Goal: Task Accomplishment & Management: Complete application form

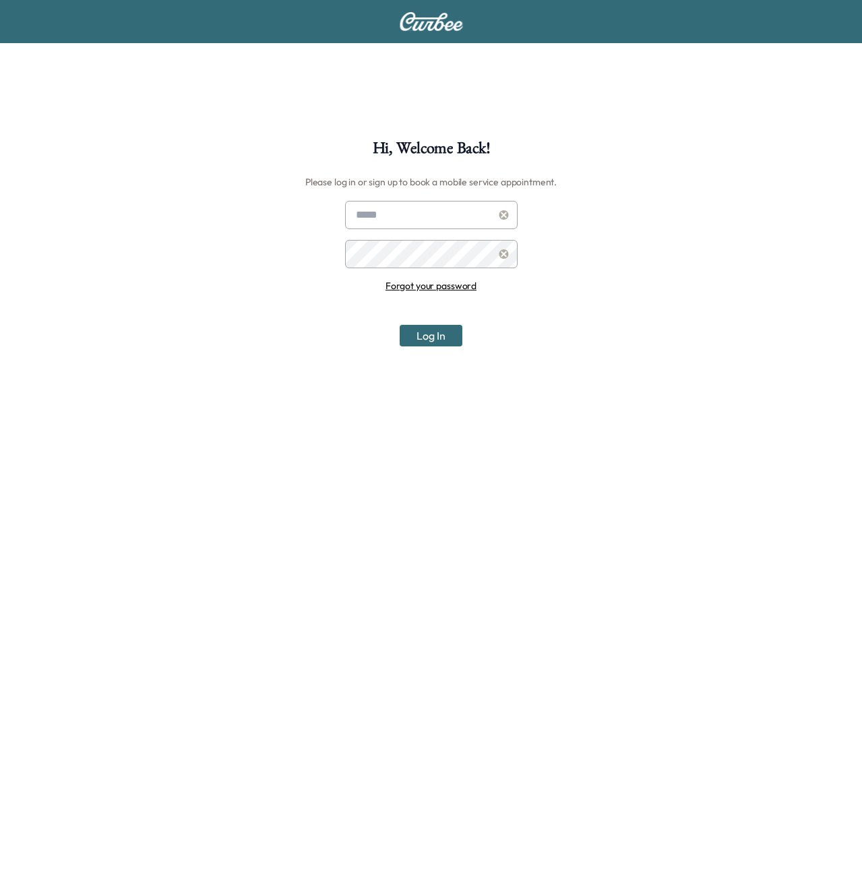
click at [409, 200] on div "Hi, Welcome Back! Please log in or sign up to book a mobile service appointment…" at bounding box center [431, 587] width 862 height 895
click at [408, 216] on input "text" at bounding box center [431, 215] width 172 height 28
type input "**********"
click at [448, 342] on button "Log In" at bounding box center [431, 336] width 63 height 22
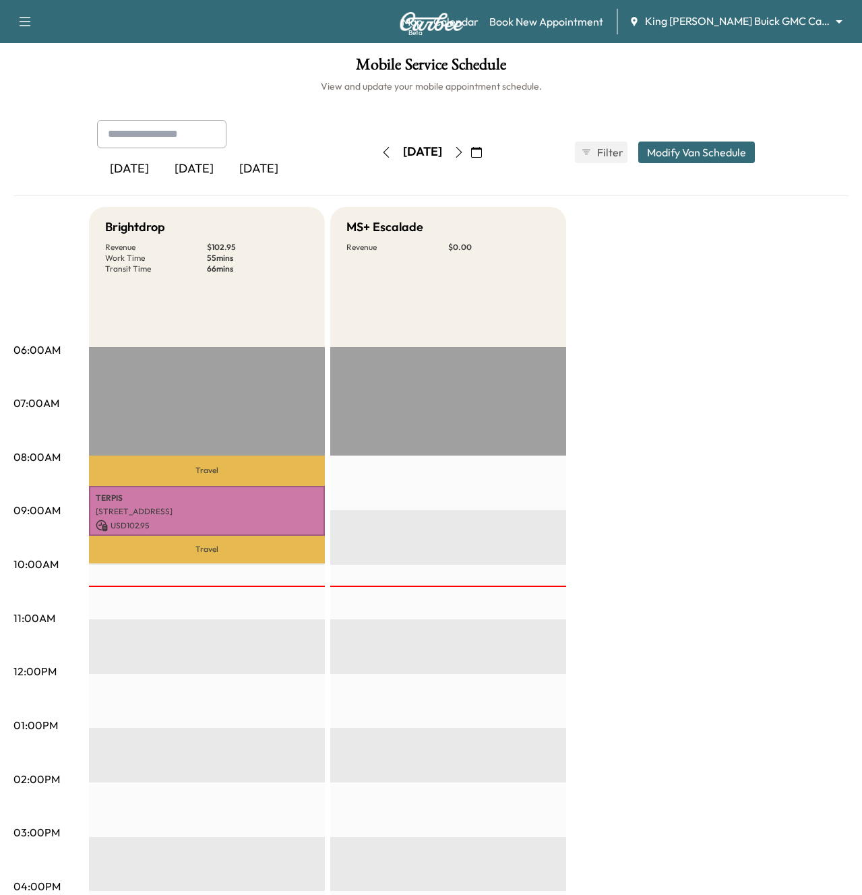
click at [757, 22] on body "Support Log Out Map Beta Calendar Book New Appointment King [PERSON_NAME] Buick…" at bounding box center [431, 447] width 862 height 895
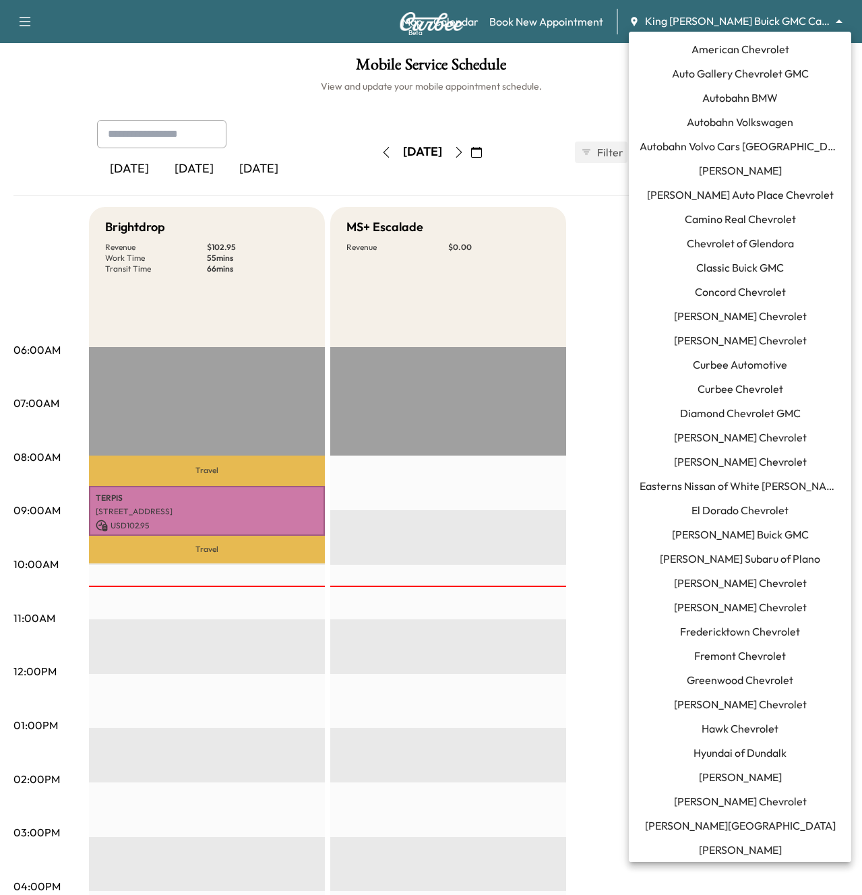
click at [744, 117] on span "Autobahn Volkswagen" at bounding box center [740, 122] width 106 height 16
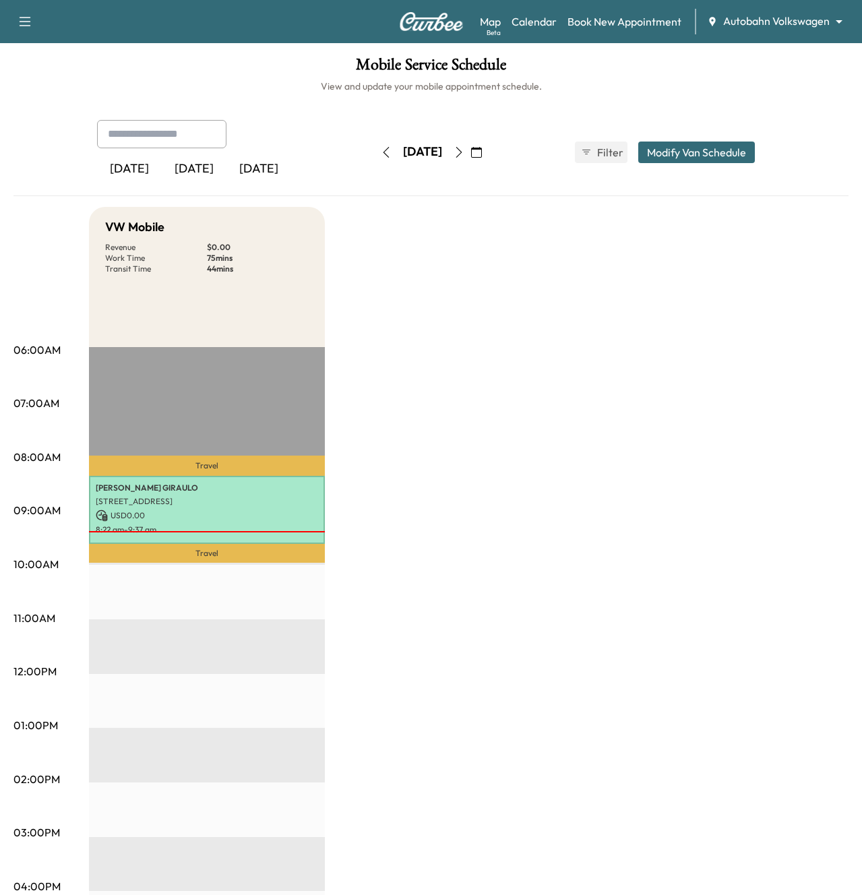
click at [470, 157] on button "button" at bounding box center [458, 152] width 23 height 22
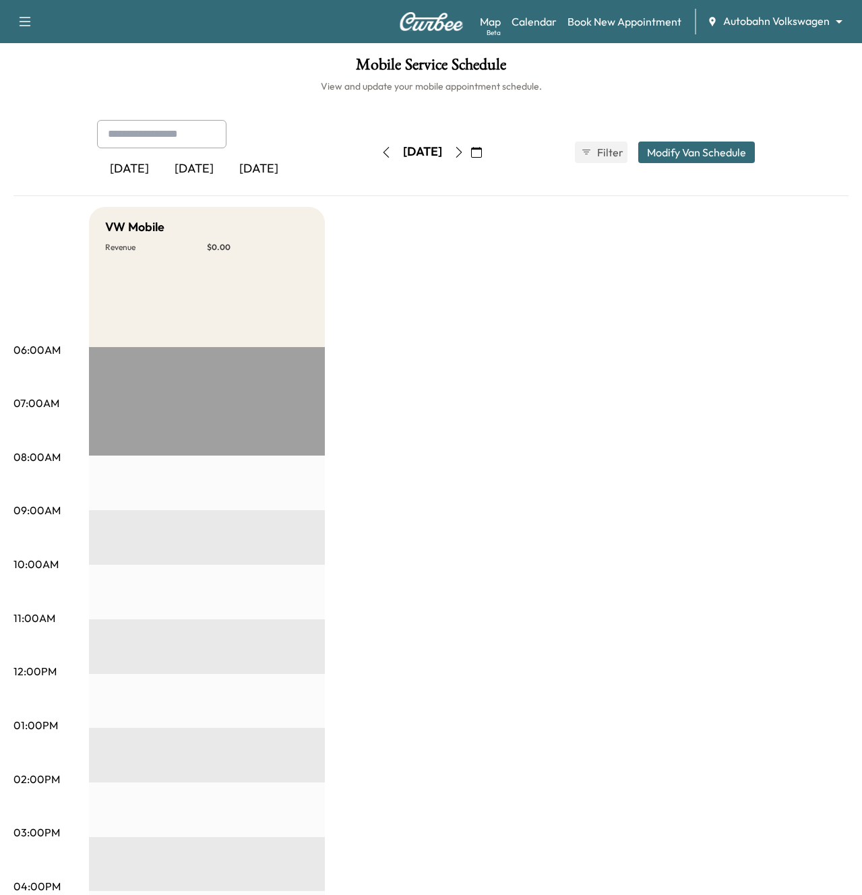
click at [381, 153] on icon "button" at bounding box center [386, 152] width 11 height 11
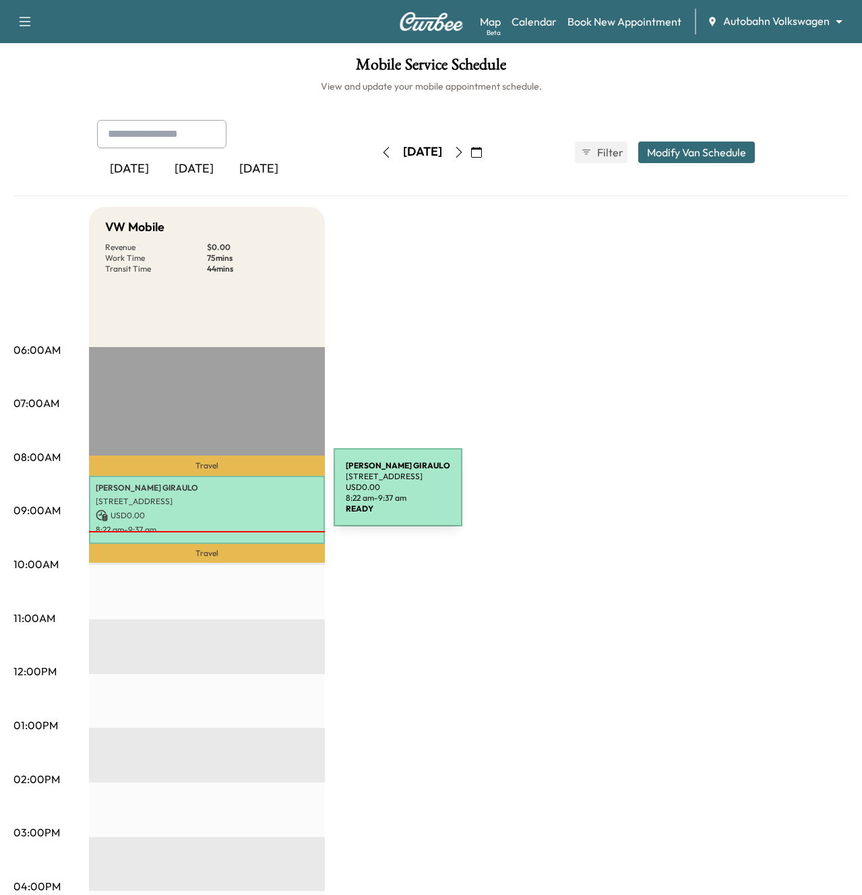
click at [232, 496] on p "[STREET_ADDRESS]" at bounding box center [207, 501] width 222 height 11
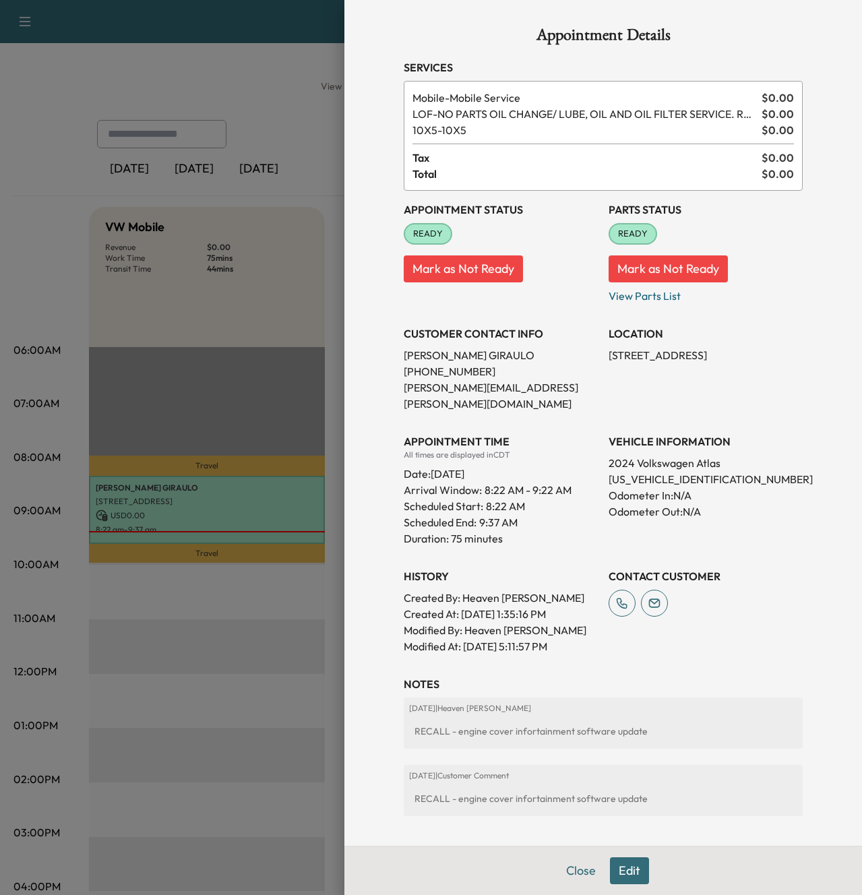
click at [277, 637] on div at bounding box center [431, 447] width 862 height 895
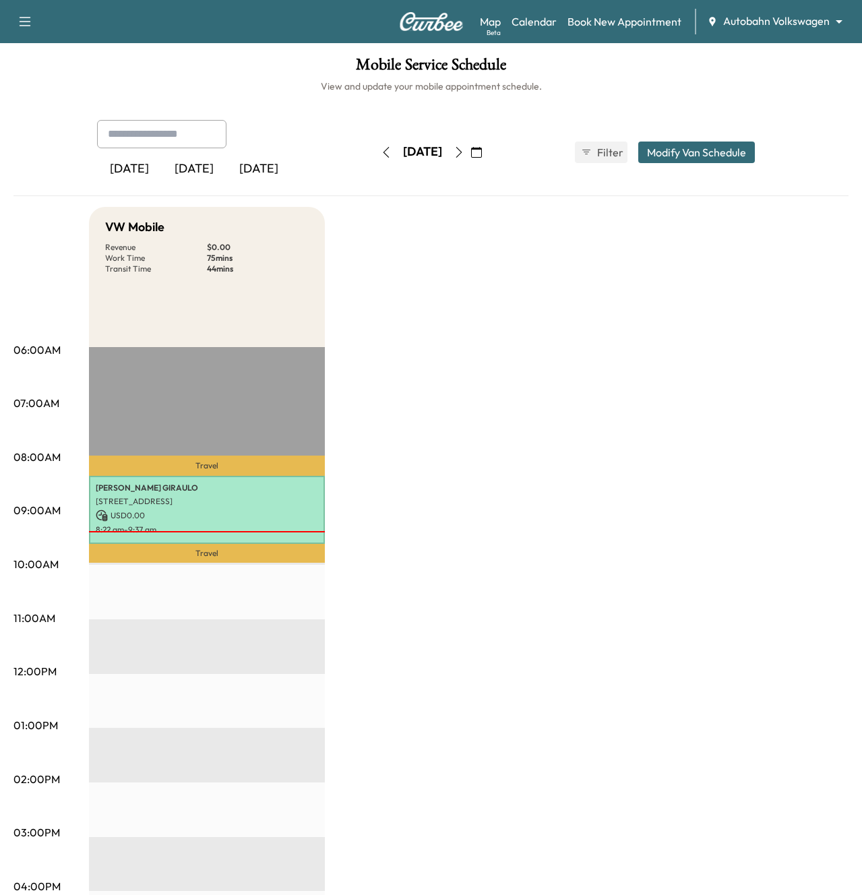
click at [375, 157] on button "button" at bounding box center [386, 152] width 23 height 22
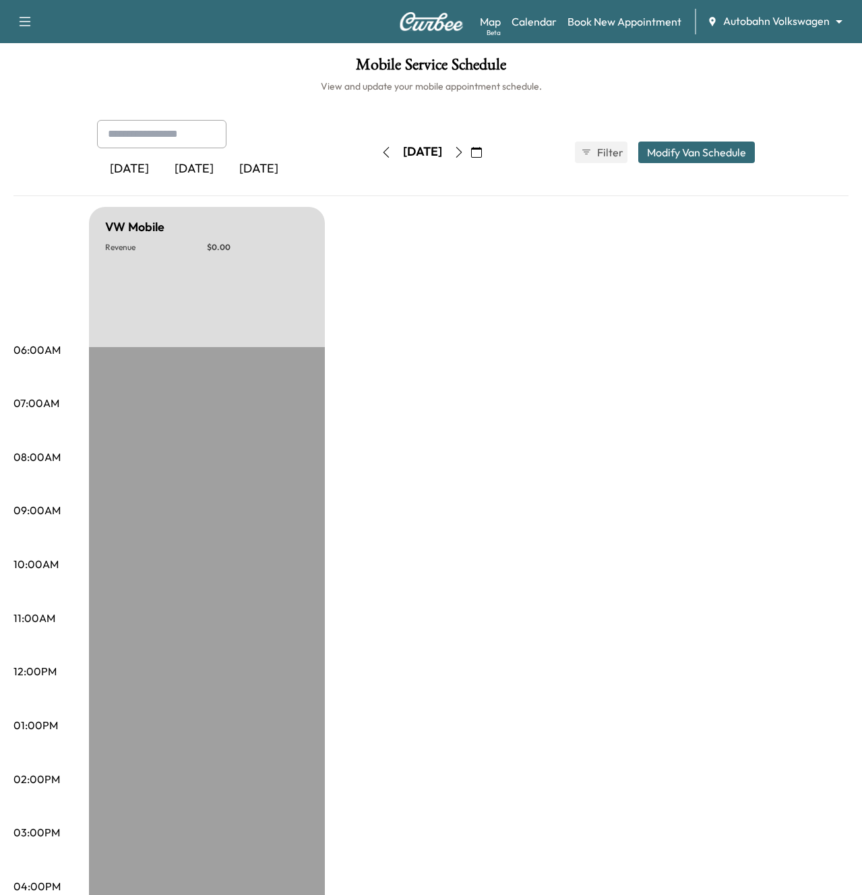
click at [381, 155] on icon "button" at bounding box center [386, 152] width 11 height 11
click at [375, 155] on button "button" at bounding box center [386, 152] width 23 height 22
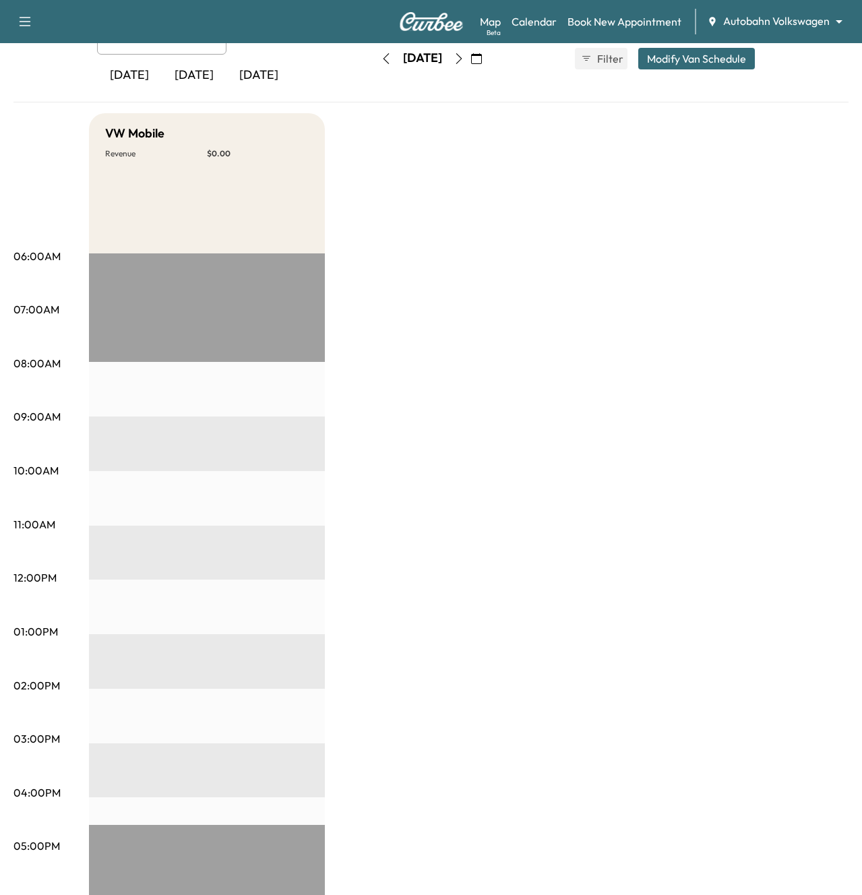
scroll to position [50, 0]
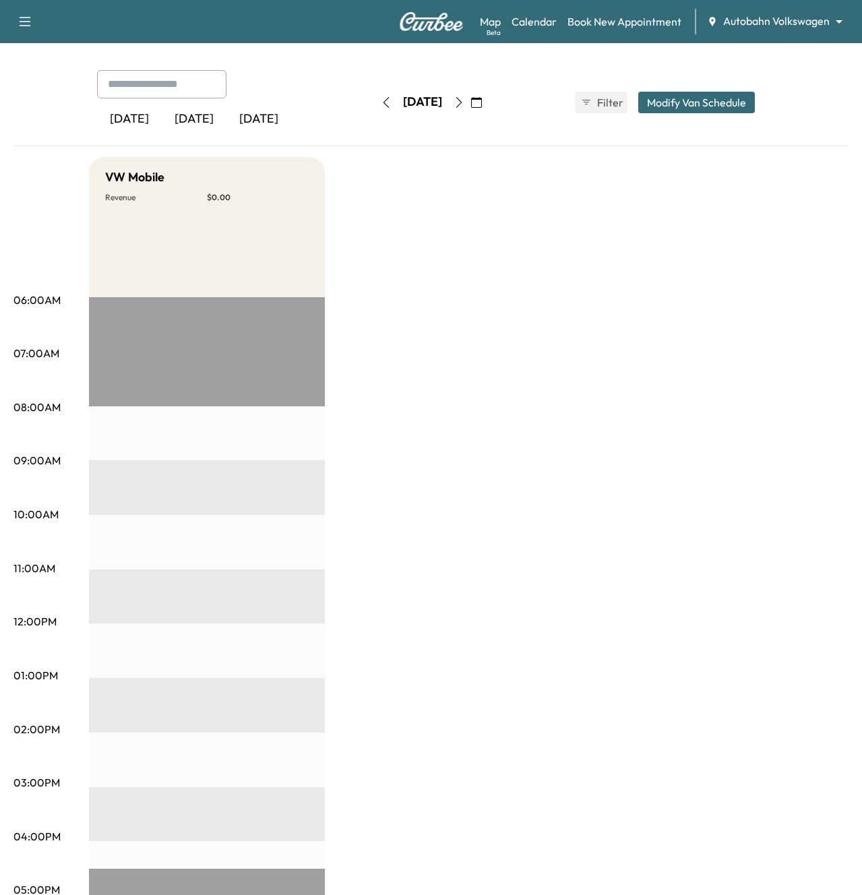
click at [375, 109] on button "button" at bounding box center [386, 103] width 23 height 22
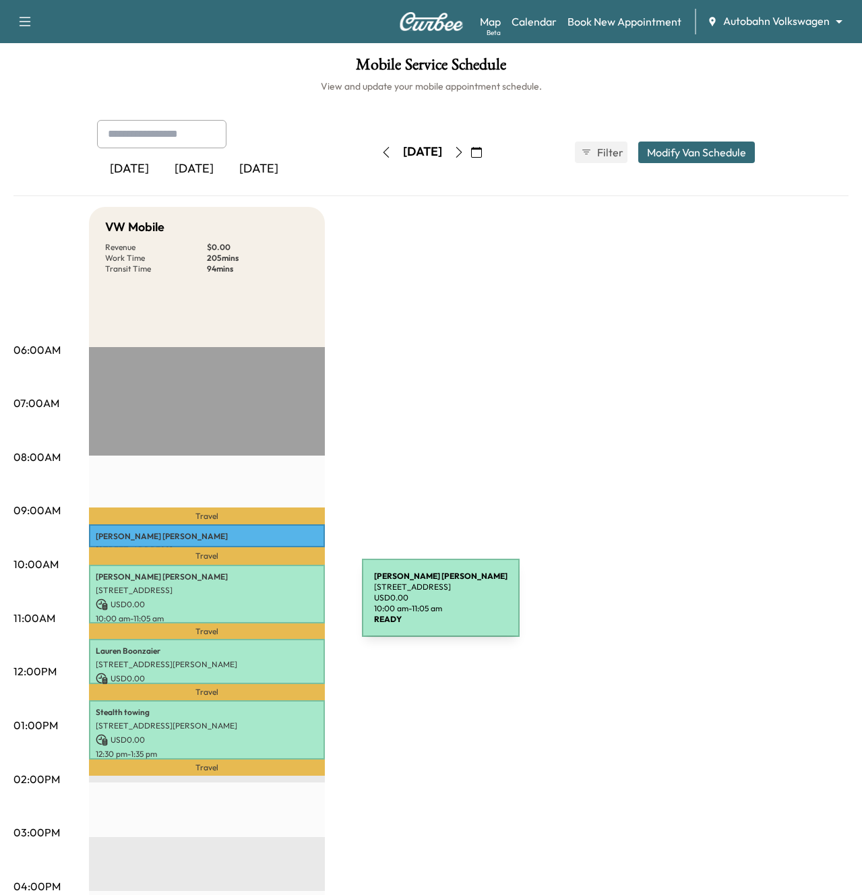
click at [261, 606] on p "USD 0.00" at bounding box center [207, 604] width 222 height 12
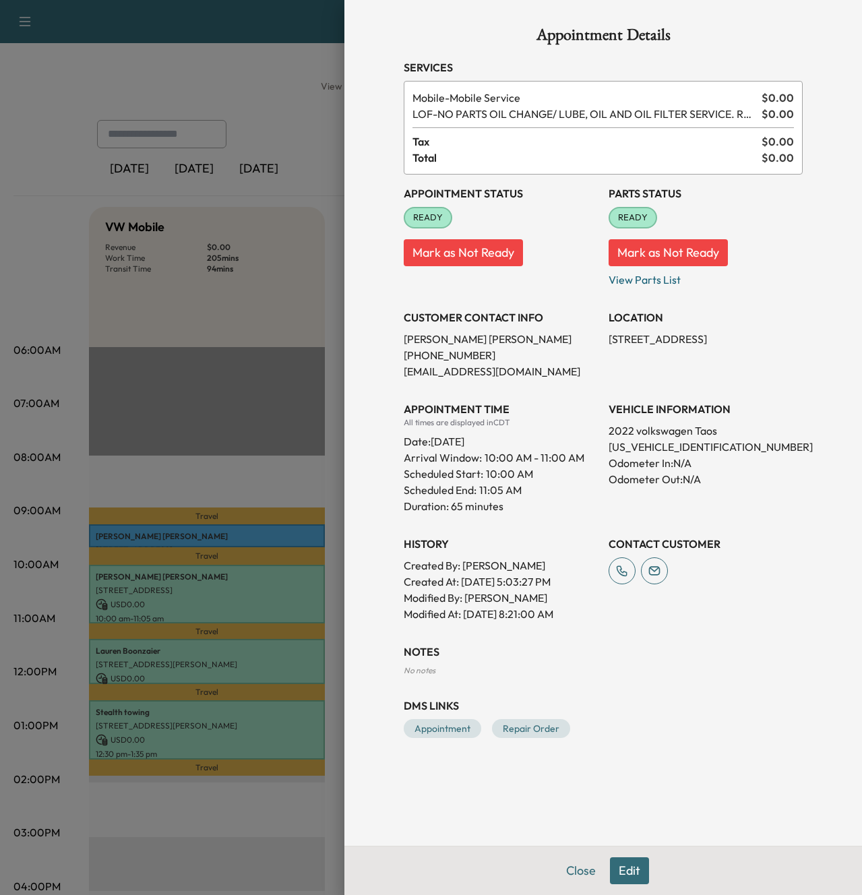
click at [262, 654] on div at bounding box center [431, 447] width 862 height 895
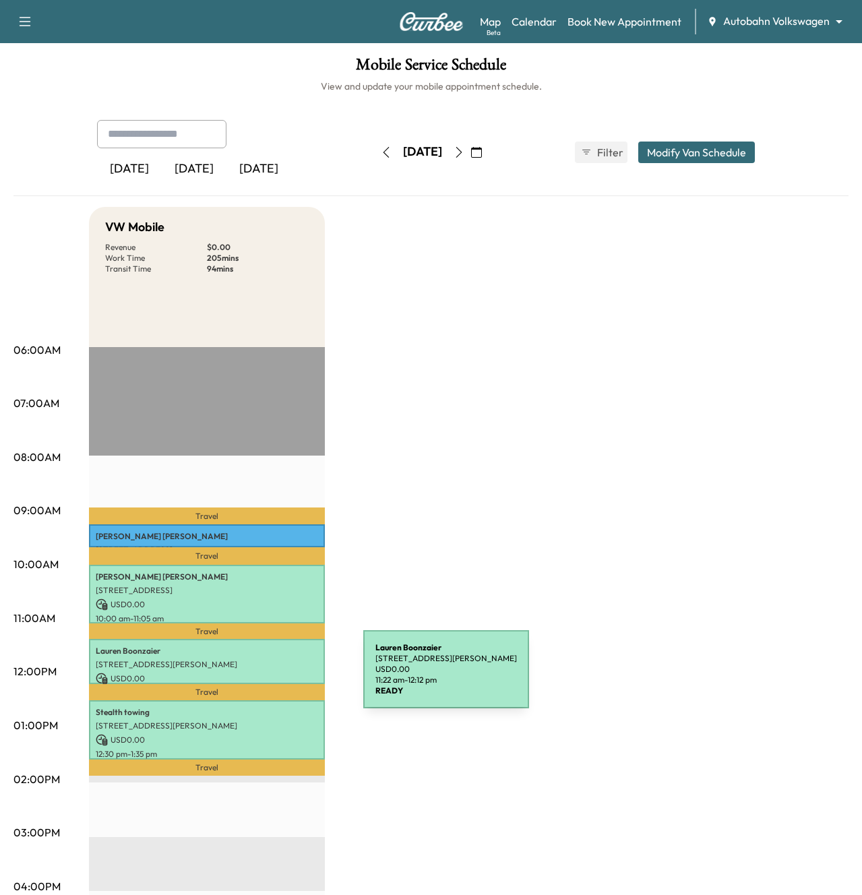
click at [262, 677] on p "USD 0.00" at bounding box center [207, 678] width 222 height 12
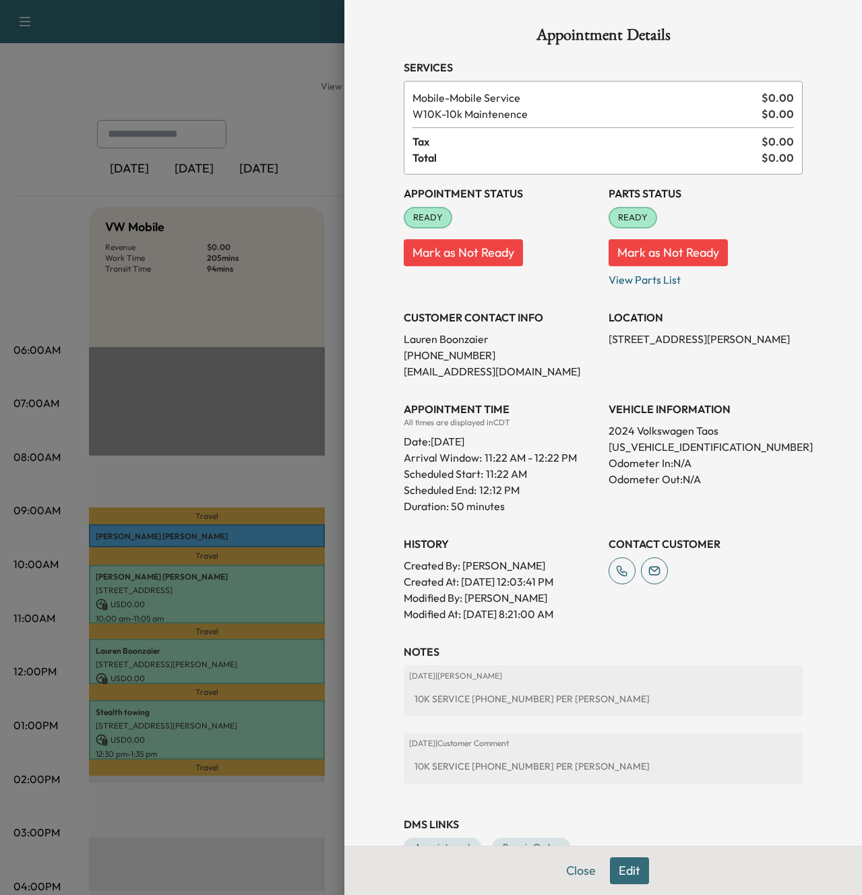
click at [260, 720] on div at bounding box center [431, 447] width 862 height 895
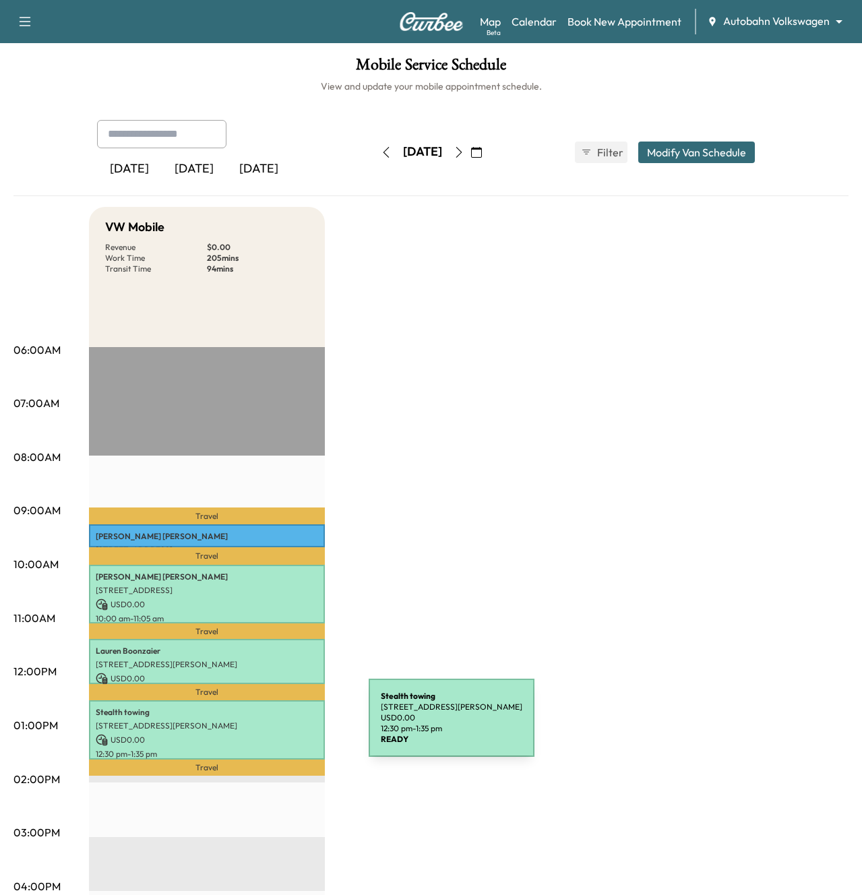
click at [267, 726] on p "[STREET_ADDRESS][PERSON_NAME]" at bounding box center [207, 725] width 222 height 11
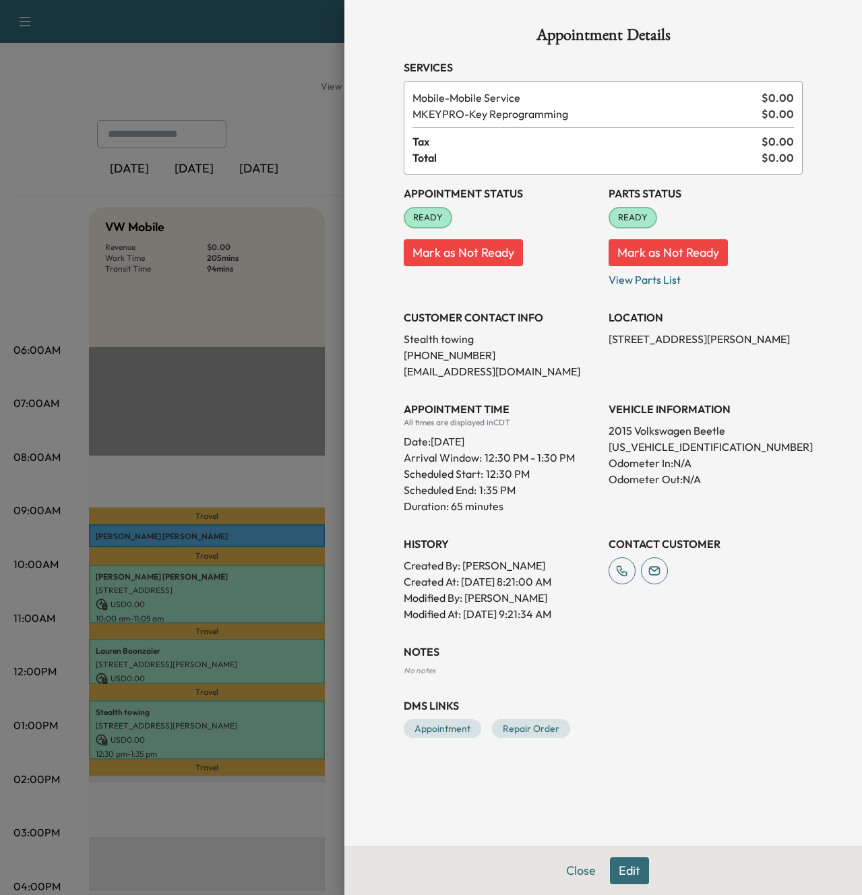
click at [262, 612] on div at bounding box center [431, 447] width 862 height 895
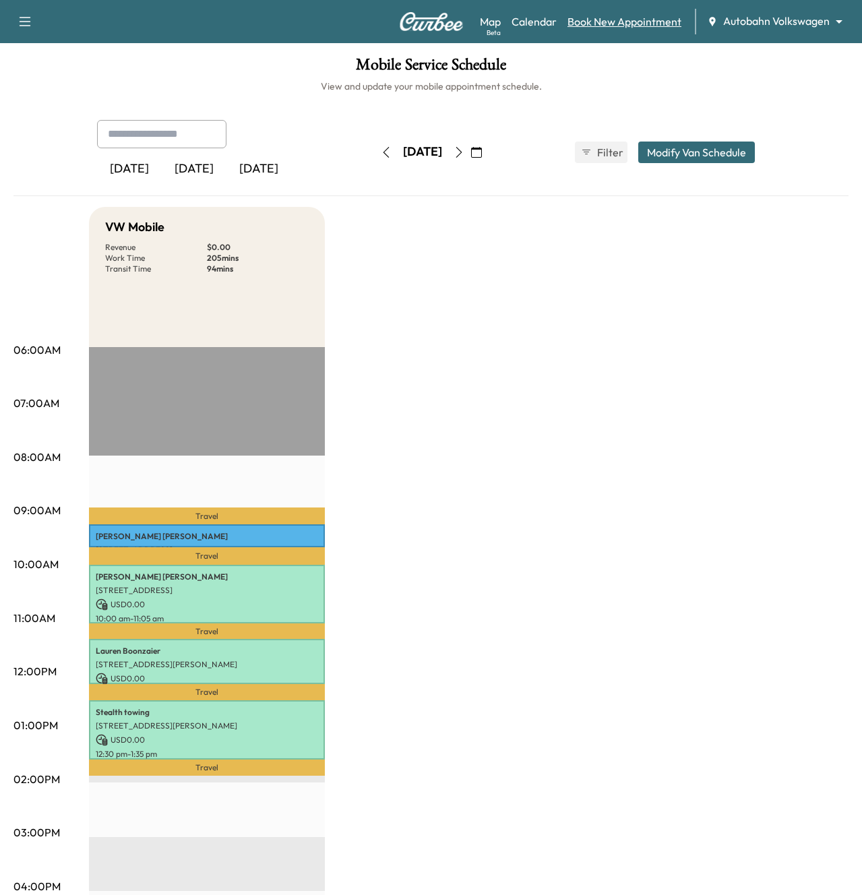
click at [587, 25] on link "Book New Appointment" at bounding box center [624, 21] width 114 height 16
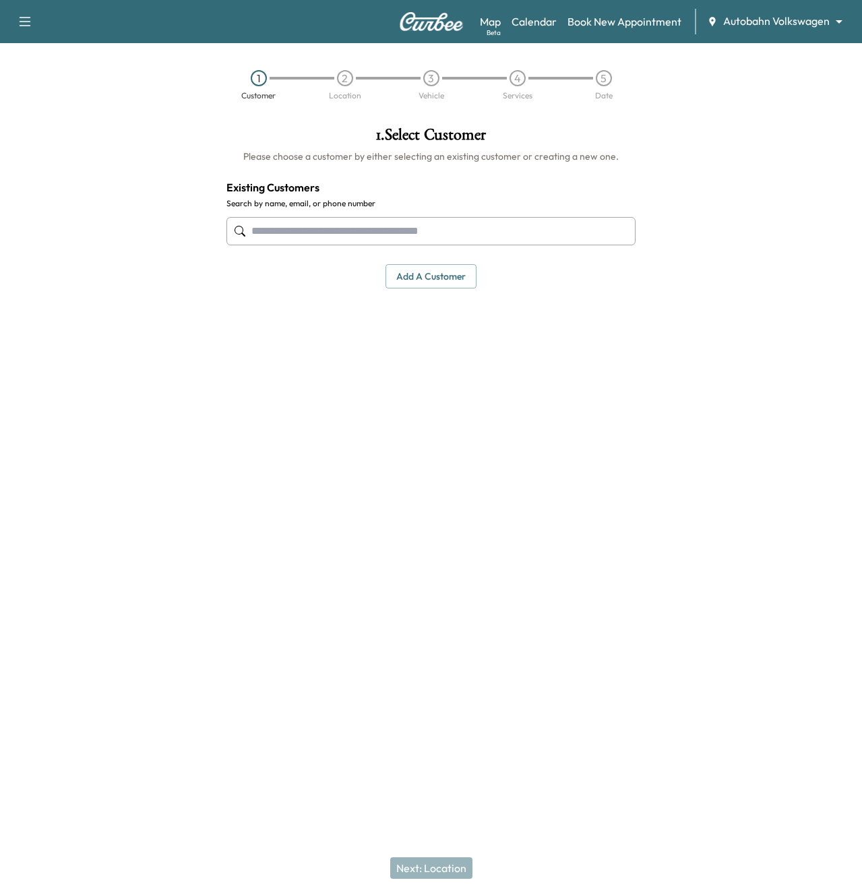
click at [367, 229] on input "text" at bounding box center [431, 231] width 410 height 28
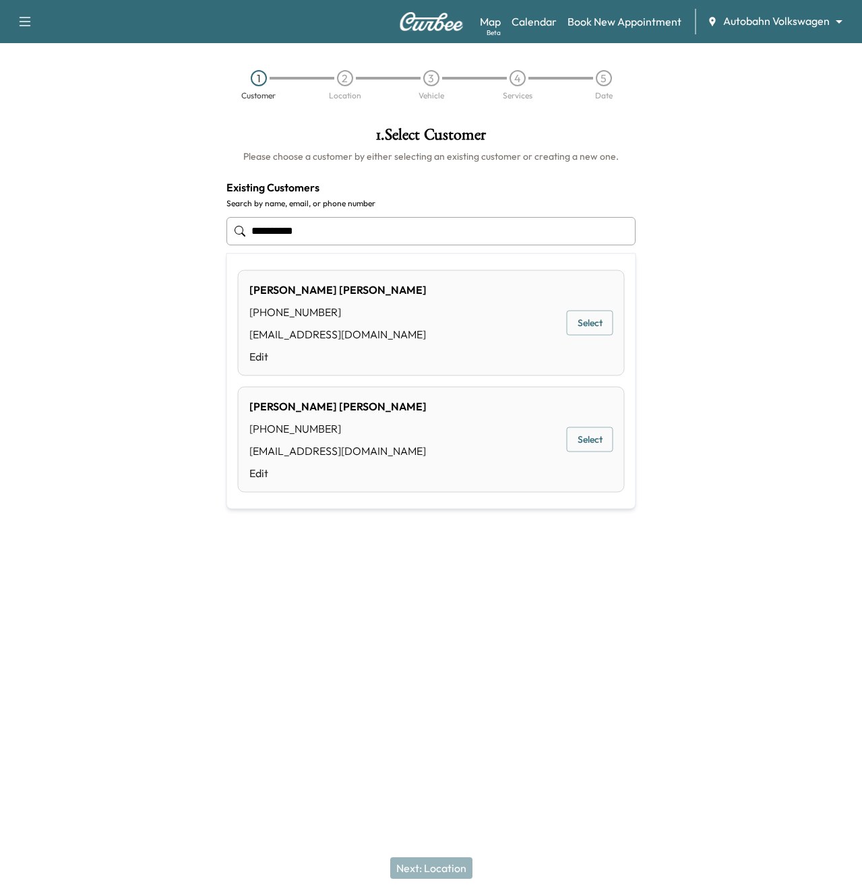
click at [586, 321] on button "Select" at bounding box center [590, 323] width 46 height 25
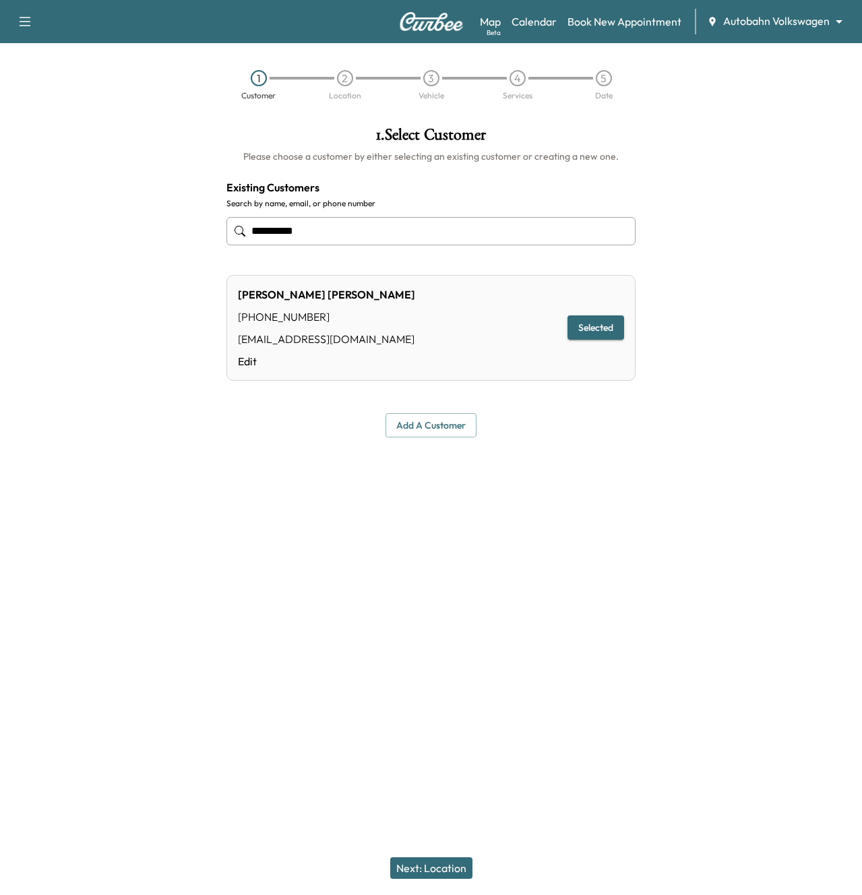
type input "**********"
click at [420, 868] on button "Next: Location" at bounding box center [431, 868] width 82 height 22
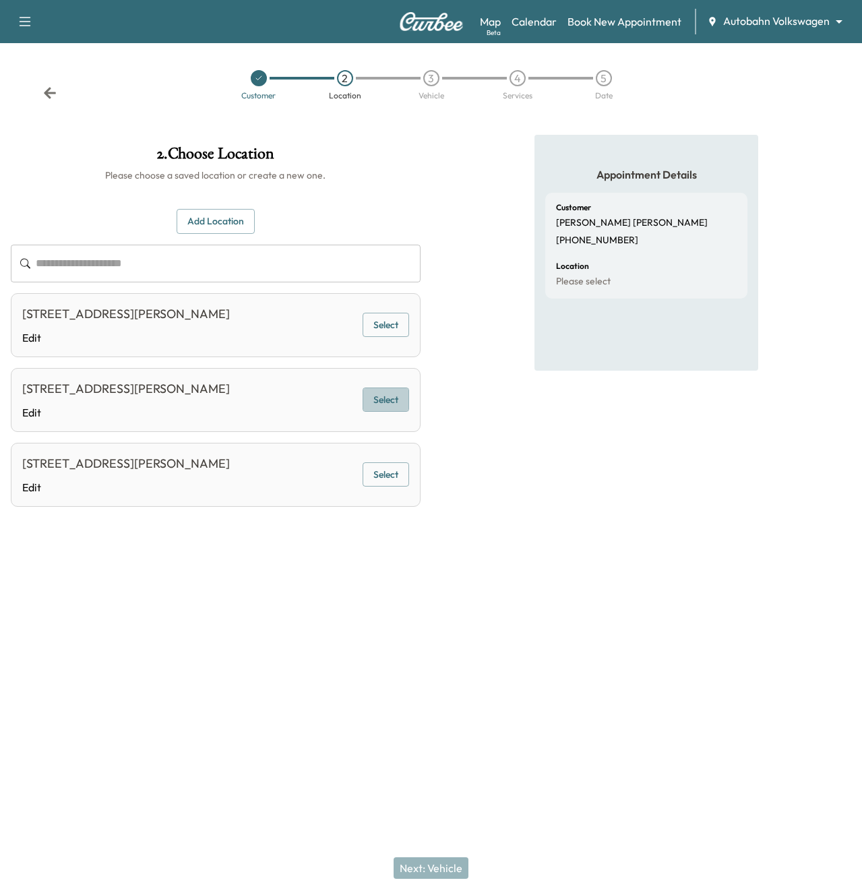
click at [395, 404] on button "Select" at bounding box center [385, 399] width 46 height 25
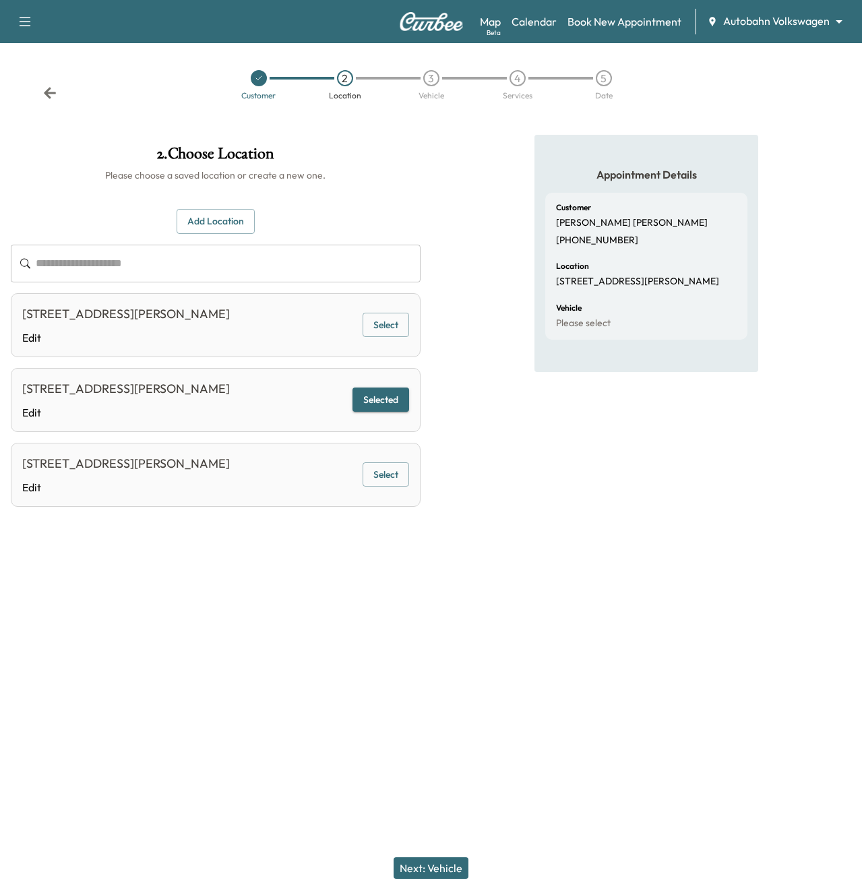
click at [426, 870] on button "Next: Vehicle" at bounding box center [430, 868] width 75 height 22
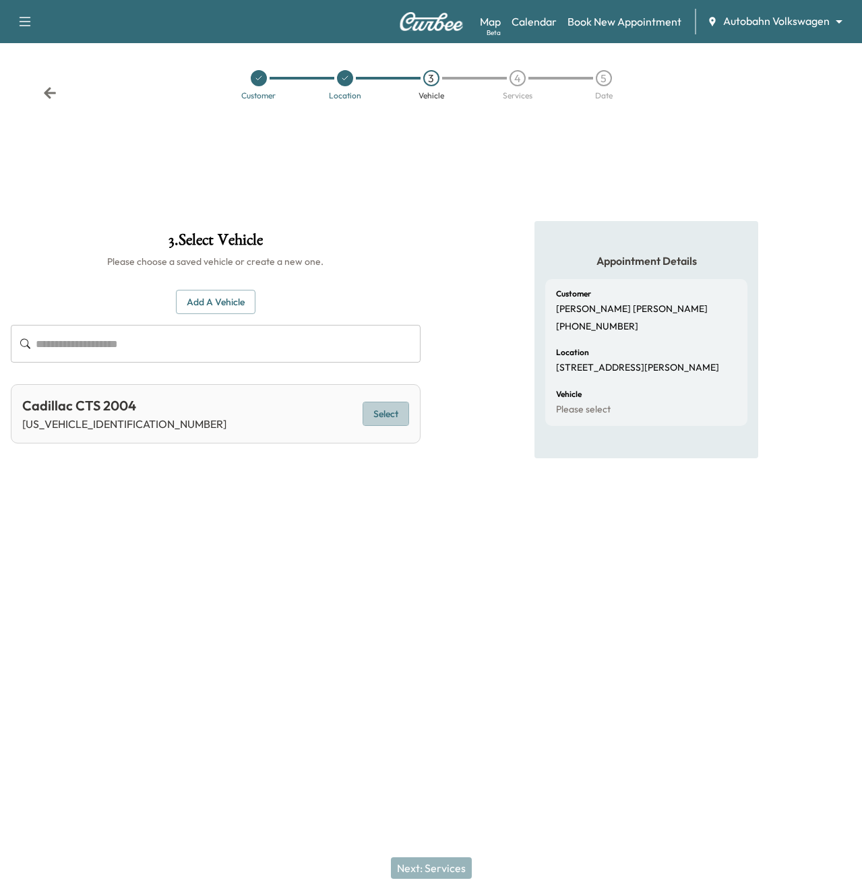
click at [394, 421] on button "Select" at bounding box center [385, 414] width 46 height 25
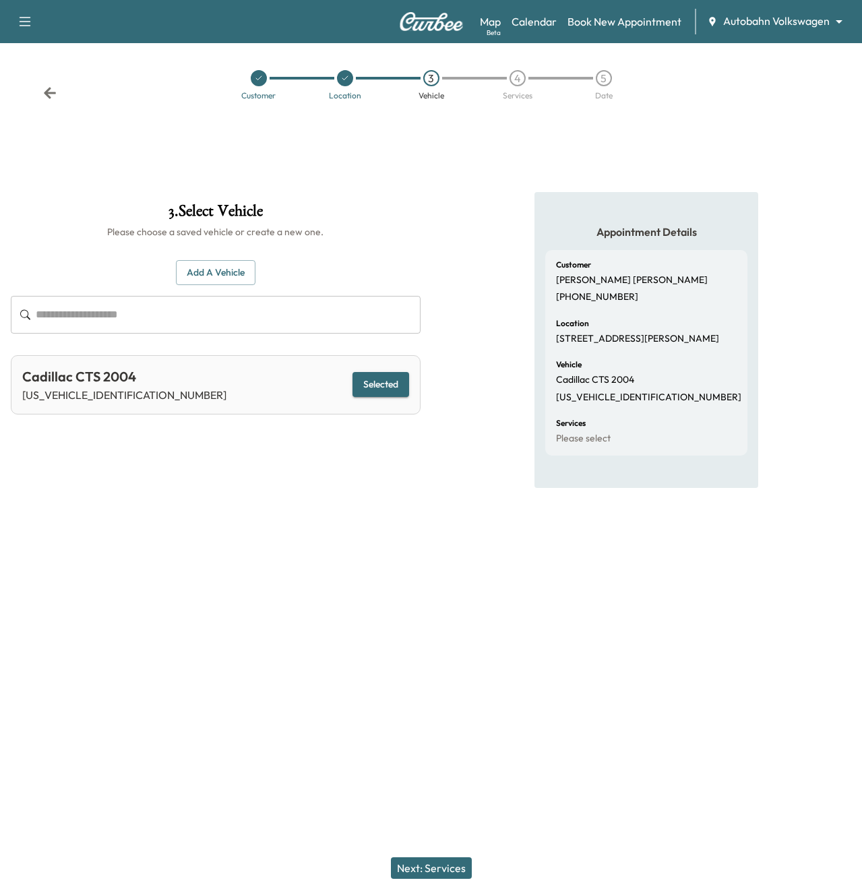
click at [437, 868] on button "Next: Services" at bounding box center [431, 868] width 81 height 22
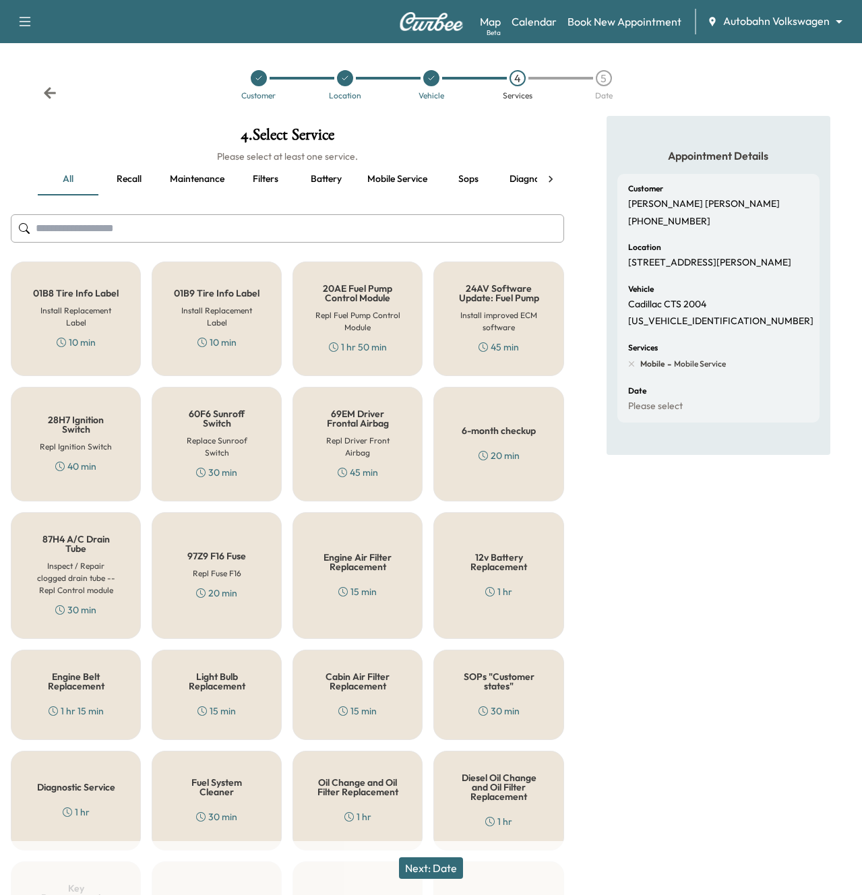
click at [235, 232] on input "text" at bounding box center [287, 228] width 553 height 28
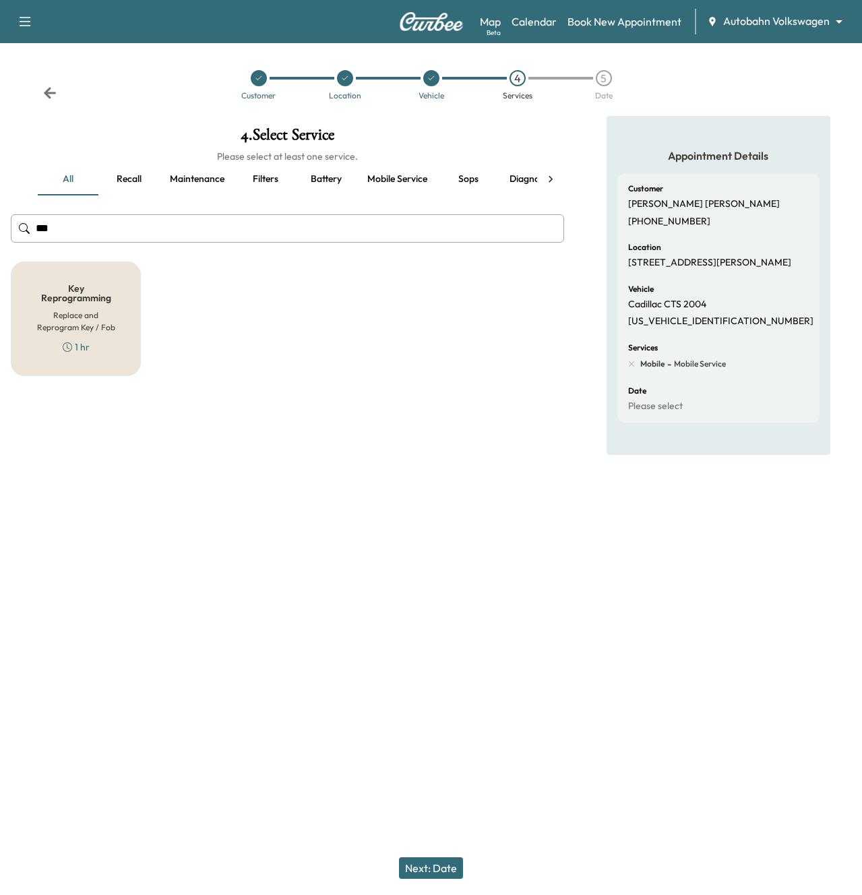
type input "***"
click at [94, 324] on h6 "Replace and Reprogram Key / Fob" at bounding box center [76, 321] width 86 height 24
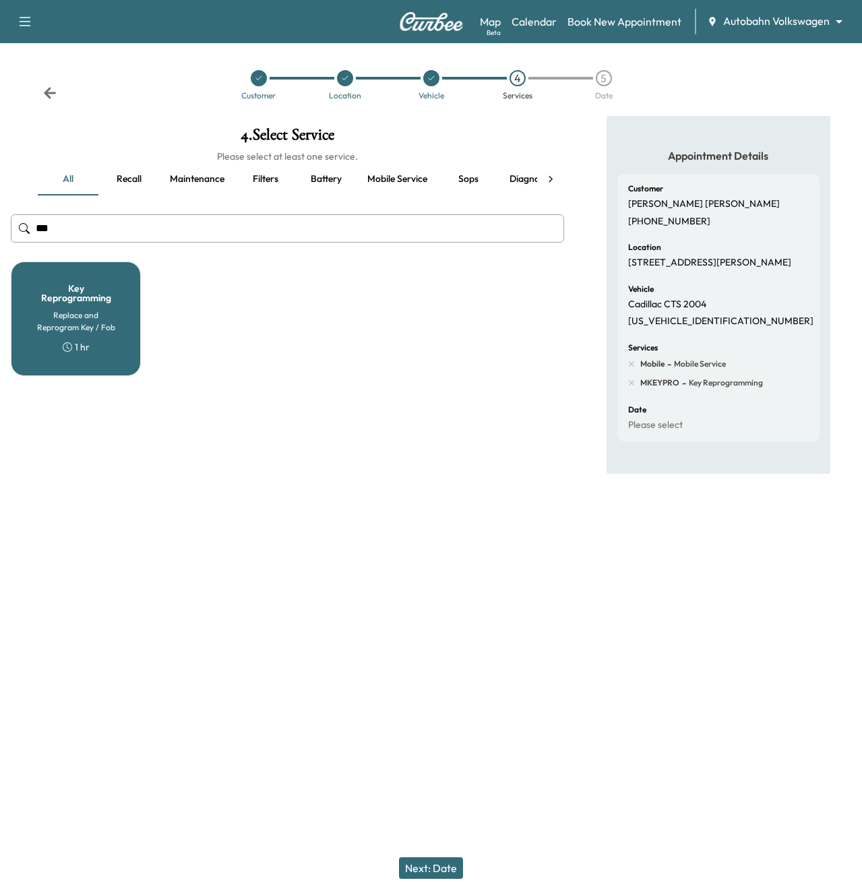
click at [433, 869] on button "Next: Date" at bounding box center [431, 868] width 64 height 22
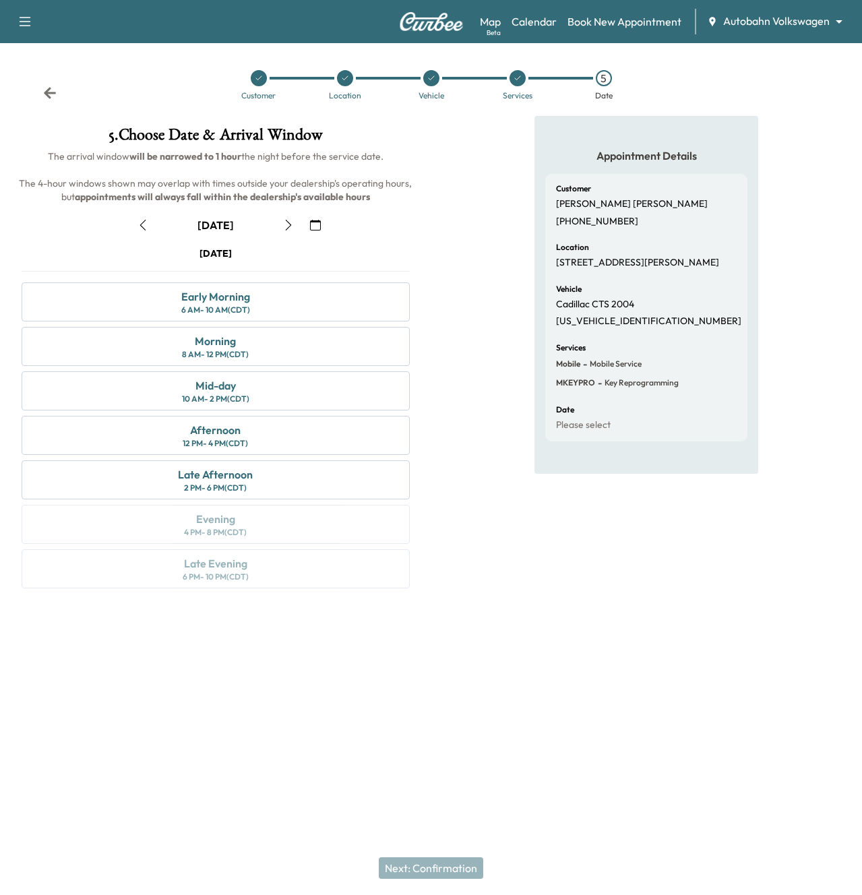
click at [321, 272] on div "[DATE] Early Morning 6 AM - 10 AM (CDT) Morning 8 AM - 12 PM (CDT) Mid-day 10 A…" at bounding box center [216, 420] width 410 height 347
click at [315, 204] on div "October [DATE] S M T W T F S 28 29 30 1 2 3 4 5 6 7 8 9 10 11 12 13 14 15 16 17…" at bounding box center [216, 398] width 410 height 390
click at [315, 220] on button "button" at bounding box center [315, 225] width 23 height 22
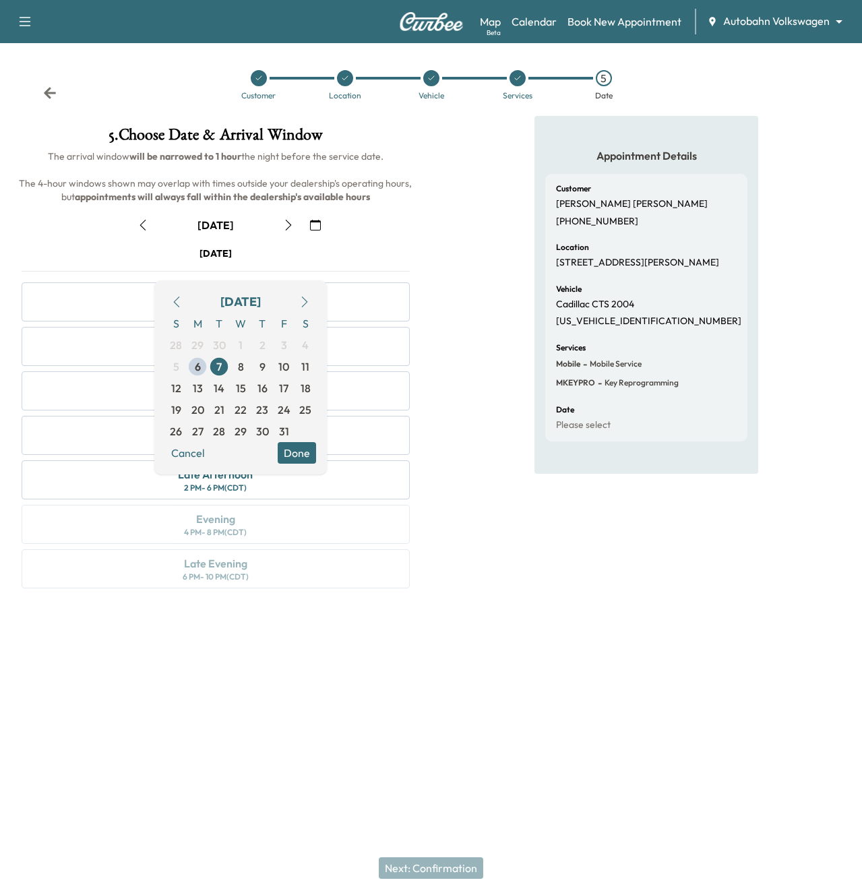
click at [329, 210] on div "October [DATE] S M T W T F S 28 29 30 1 2 3 4 5 6 7 8 9 10 11 12 13 14 15 16 17…" at bounding box center [216, 398] width 410 height 390
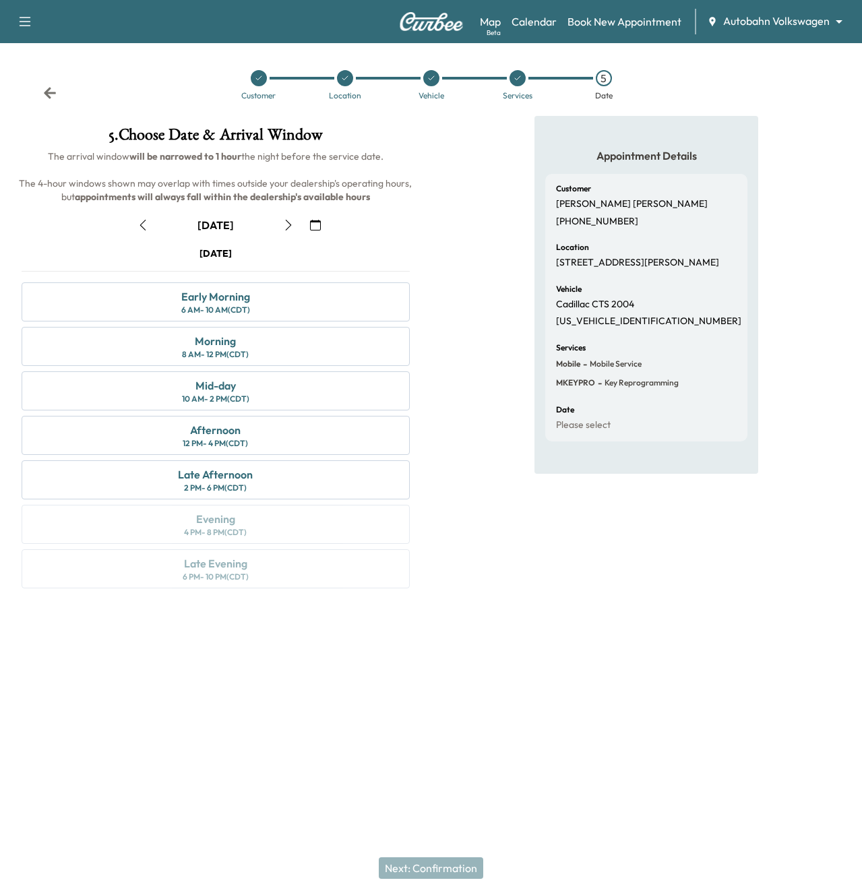
click at [312, 224] on icon "button" at bounding box center [315, 225] width 11 height 11
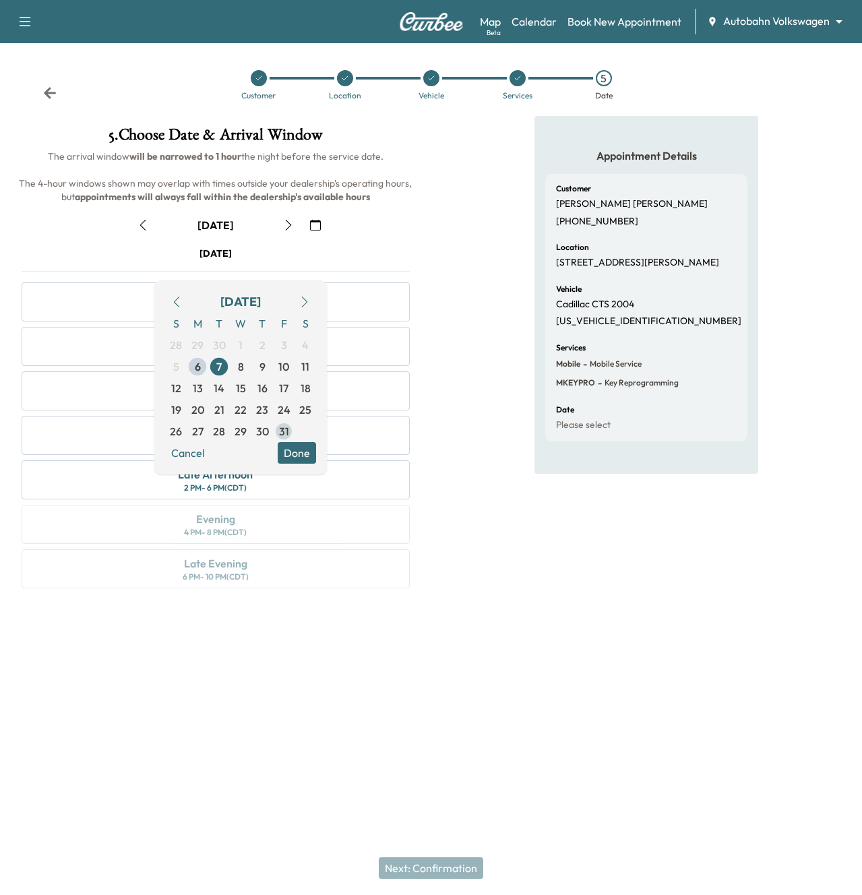
click at [284, 431] on span "31" at bounding box center [284, 431] width 10 height 16
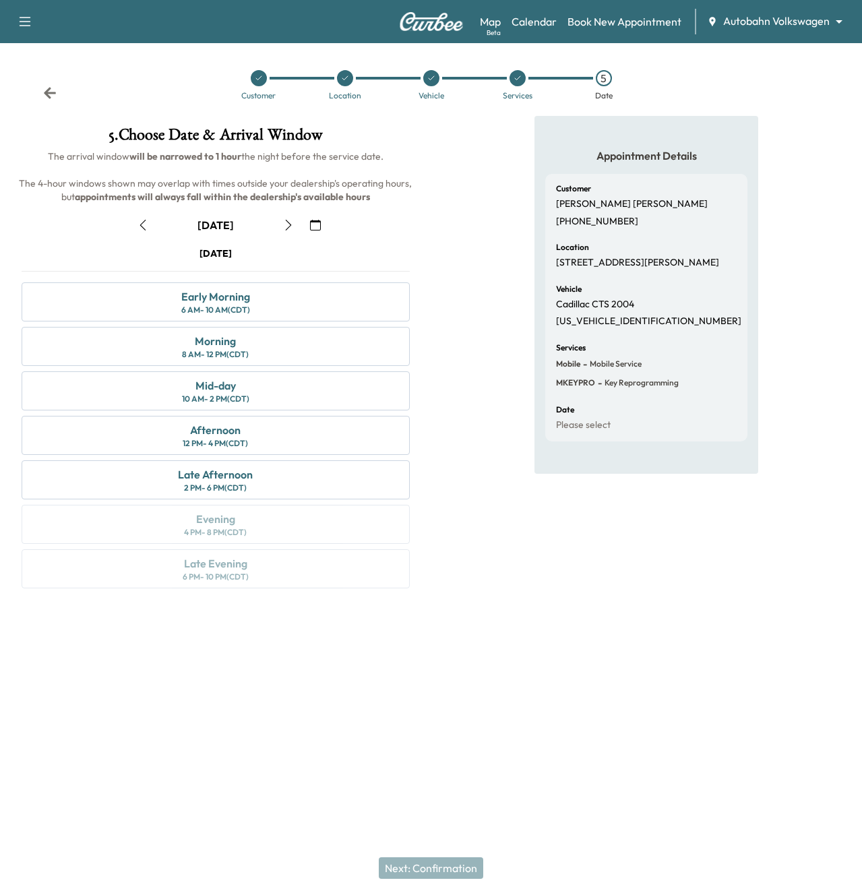
click at [284, 431] on div "Afternoon 12 PM - 4 PM (CDT)" at bounding box center [216, 435] width 388 height 39
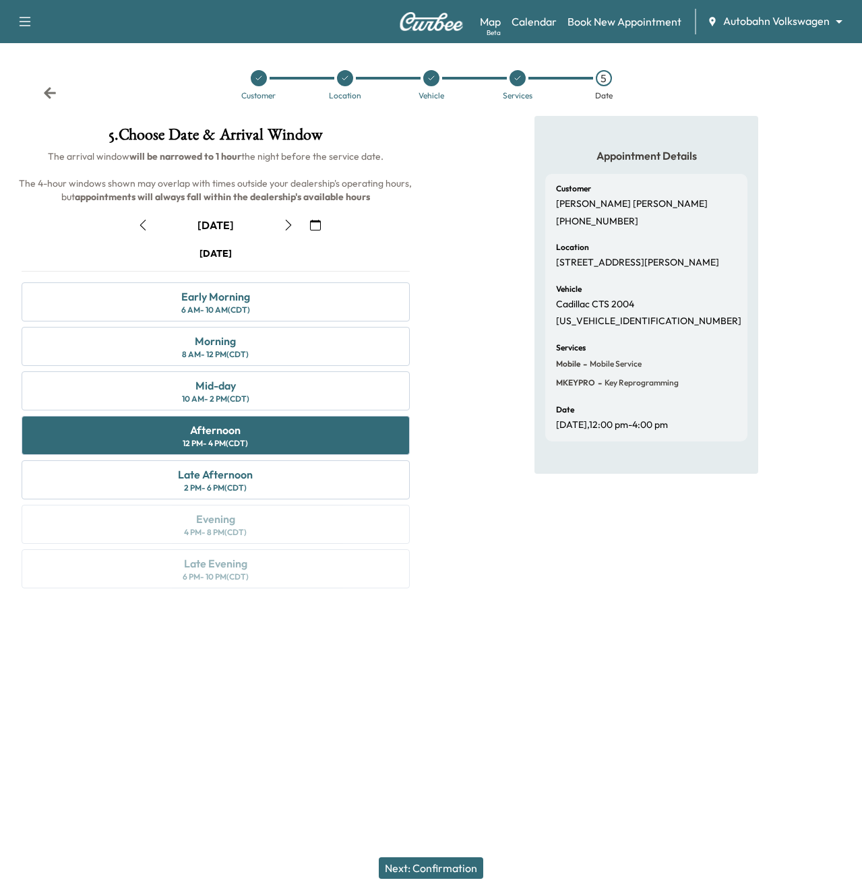
click at [426, 871] on button "Next: Confirmation" at bounding box center [431, 868] width 104 height 22
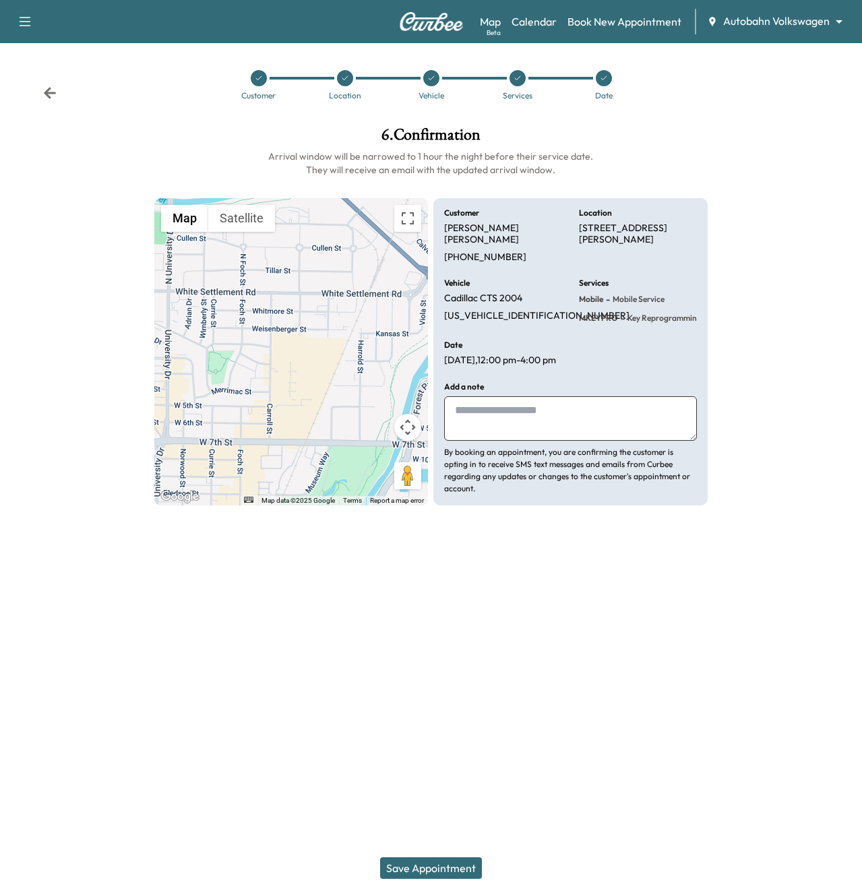
click at [520, 379] on div "Customer [PERSON_NAME] [PHONE_NUMBER] Location [STREET_ADDRESS][PERSON_NAME] Ve…" at bounding box center [570, 351] width 274 height 307
click at [521, 395] on div "Add a note By booking an appointment, you are confirming the customer is opting…" at bounding box center [570, 439] width 252 height 112
click at [522, 399] on textarea at bounding box center [570, 418] width 252 height 44
type textarea "**********"
click at [431, 856] on div "Save Appointment" at bounding box center [431, 868] width 862 height 54
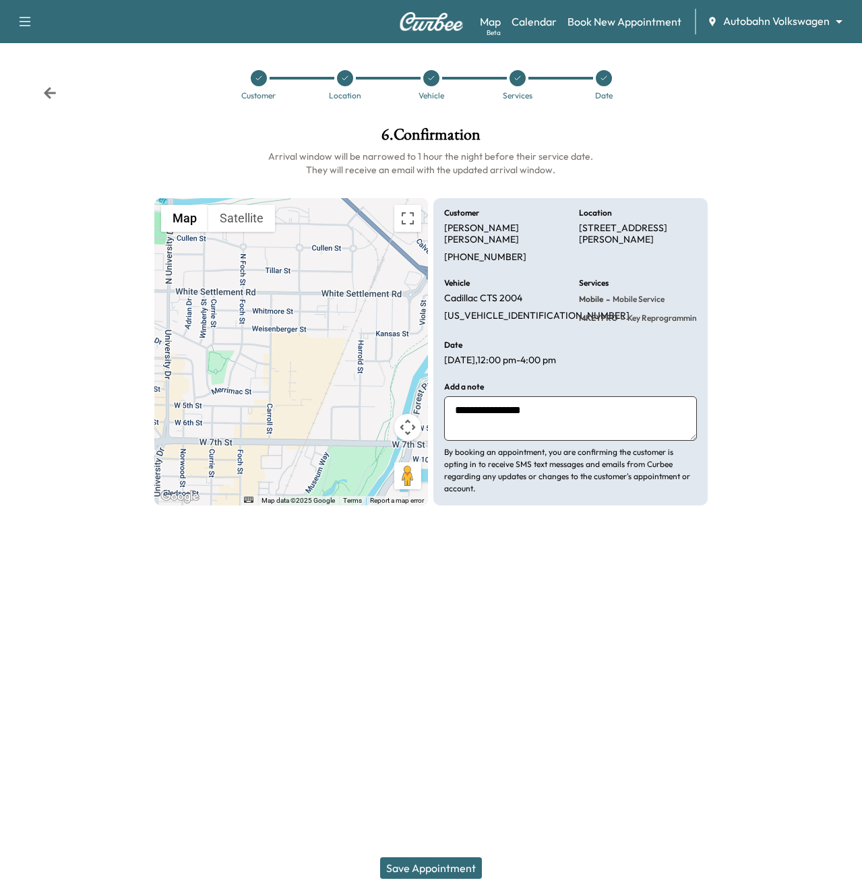
click at [435, 870] on button "Save Appointment" at bounding box center [431, 868] width 102 height 22
click at [49, 91] on icon at bounding box center [49, 92] width 13 height 13
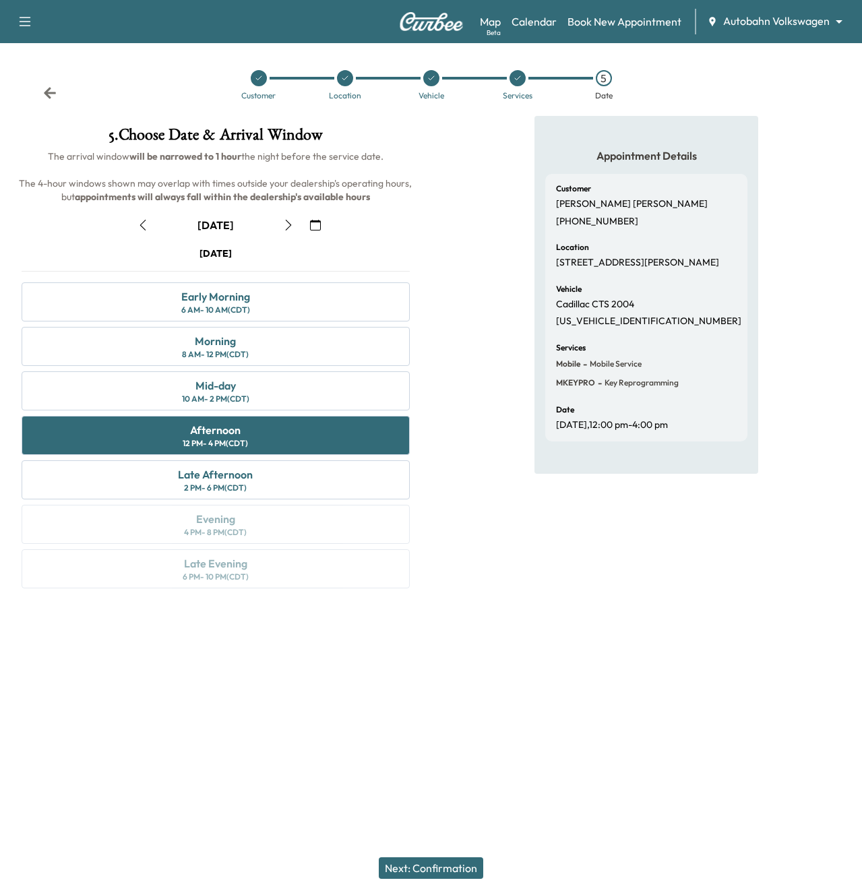
click at [513, 75] on icon at bounding box center [517, 78] width 8 height 8
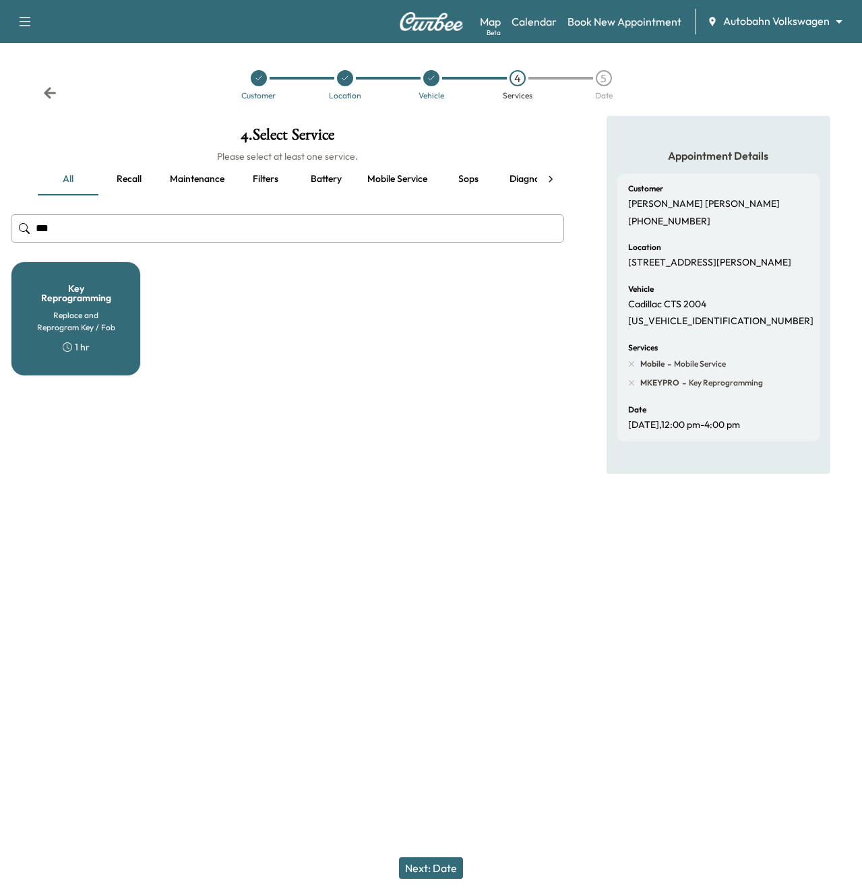
click at [71, 319] on h6 "Replace and Reprogram Key / Fob" at bounding box center [76, 321] width 86 height 24
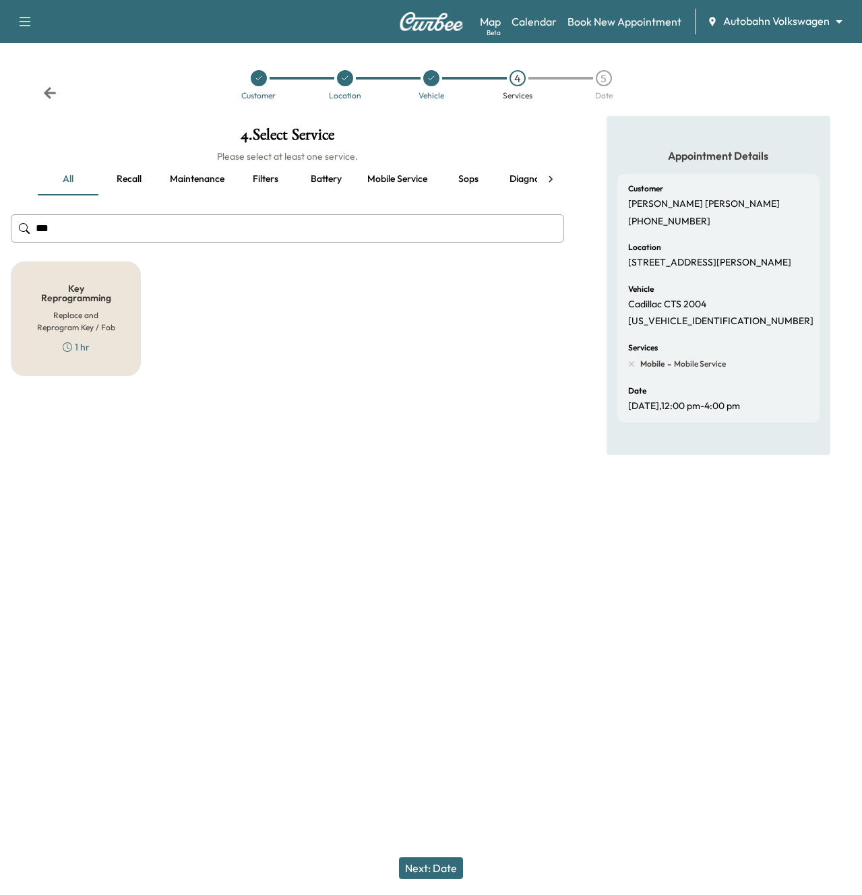
click at [140, 181] on button "Recall" at bounding box center [128, 179] width 61 height 32
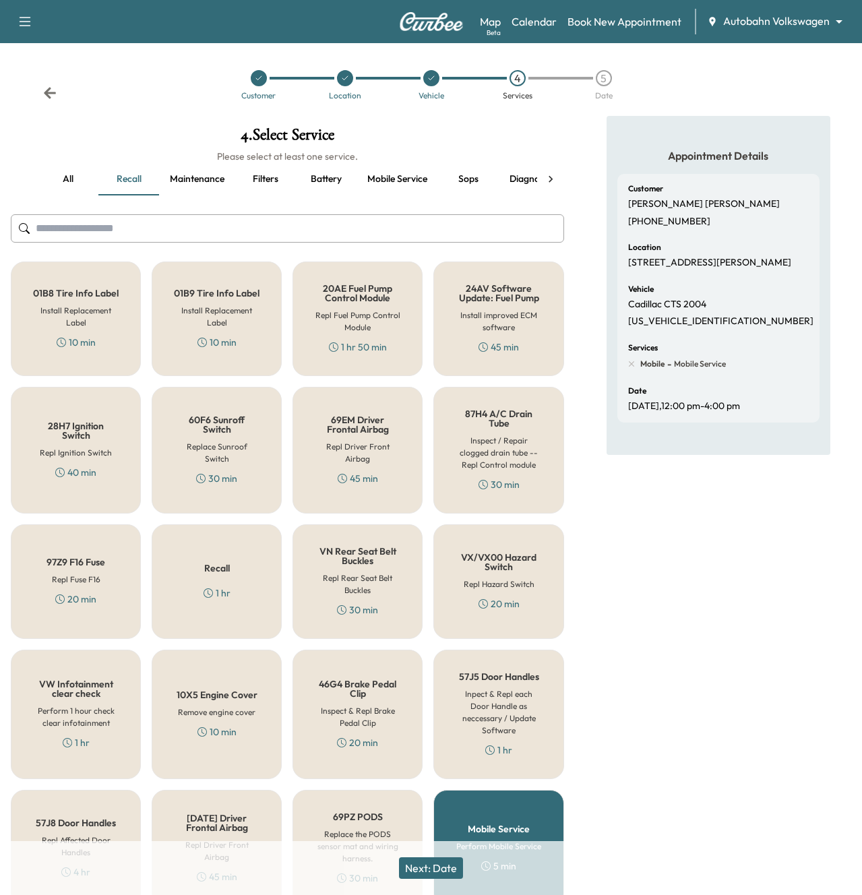
click at [195, 191] on button "Maintenance" at bounding box center [197, 179] width 76 height 32
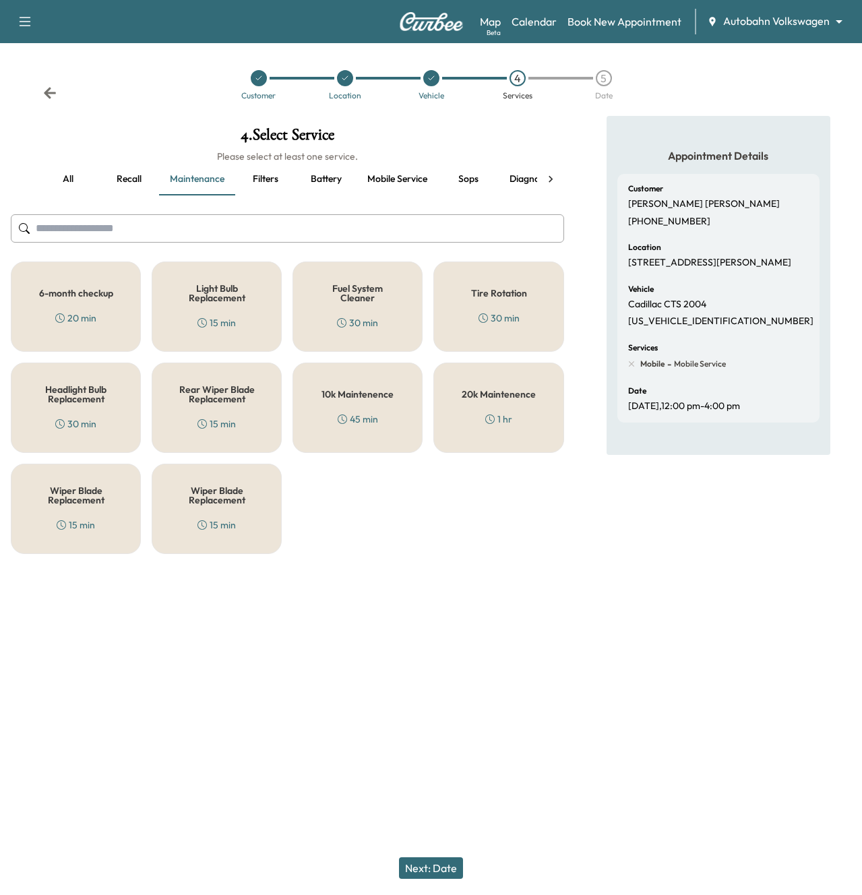
click at [277, 184] on button "Filters" at bounding box center [265, 179] width 61 height 32
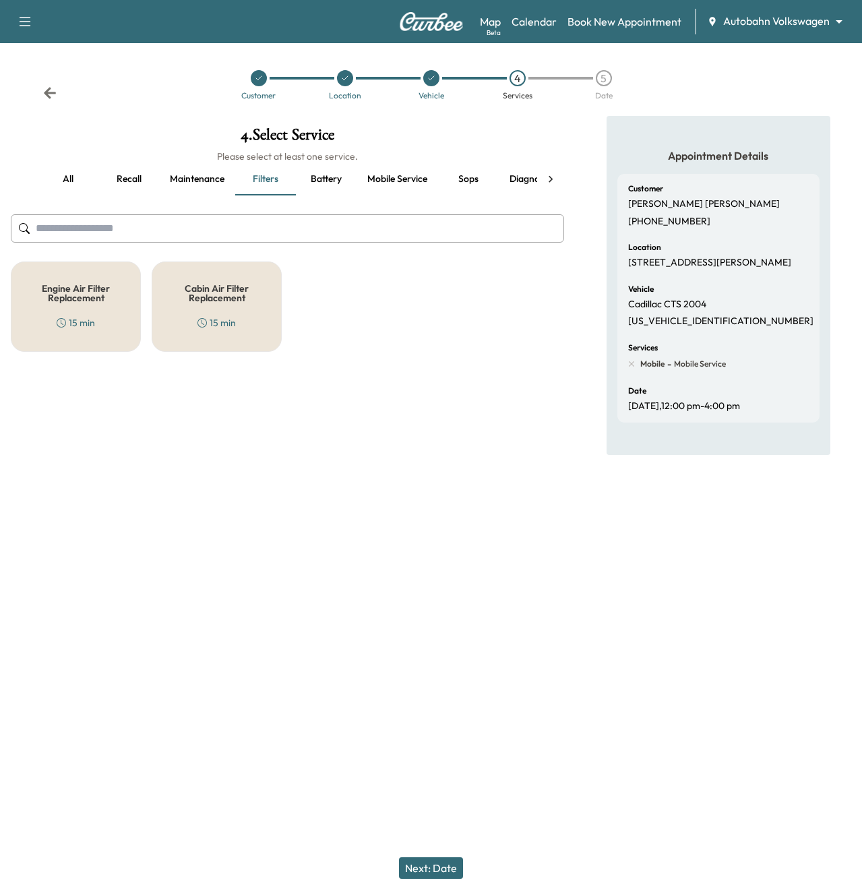
click at [238, 329] on div "Cabin Air Filter Replacement 15 min" at bounding box center [217, 306] width 130 height 90
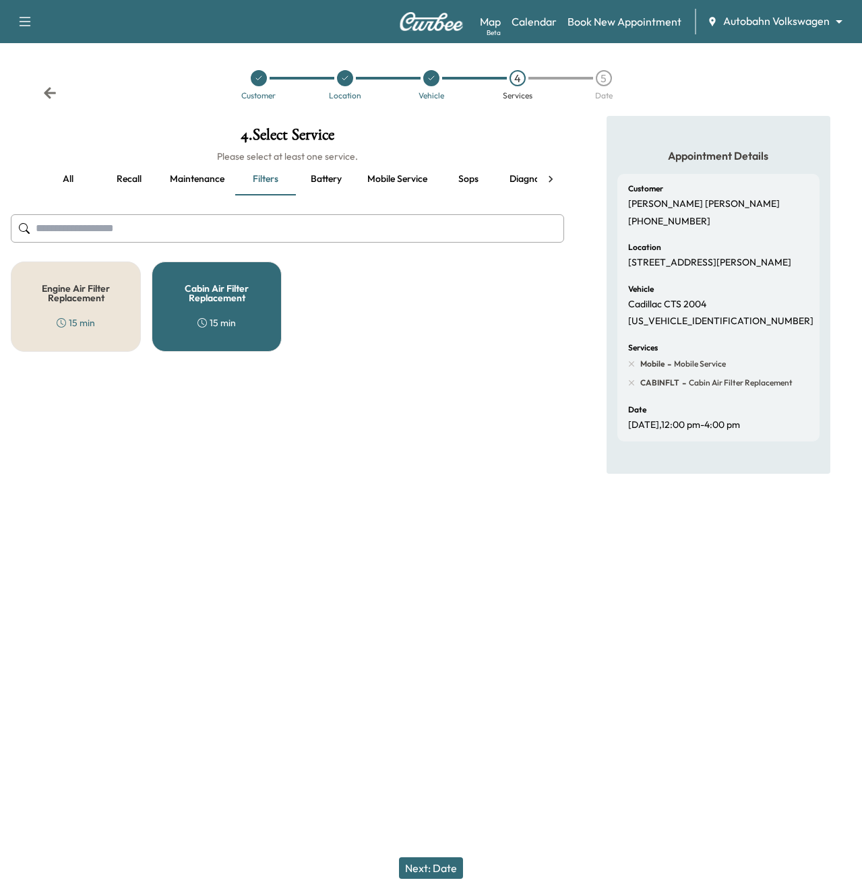
click at [435, 866] on button "Next: Date" at bounding box center [431, 868] width 64 height 22
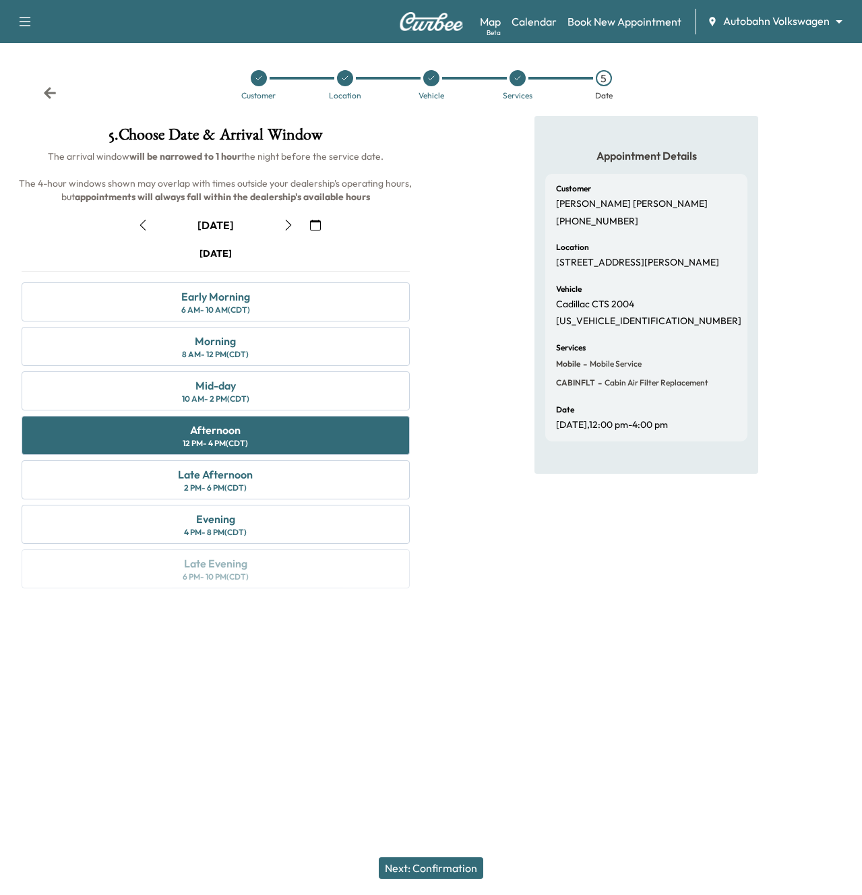
click at [435, 866] on button "Next: Confirmation" at bounding box center [431, 868] width 104 height 22
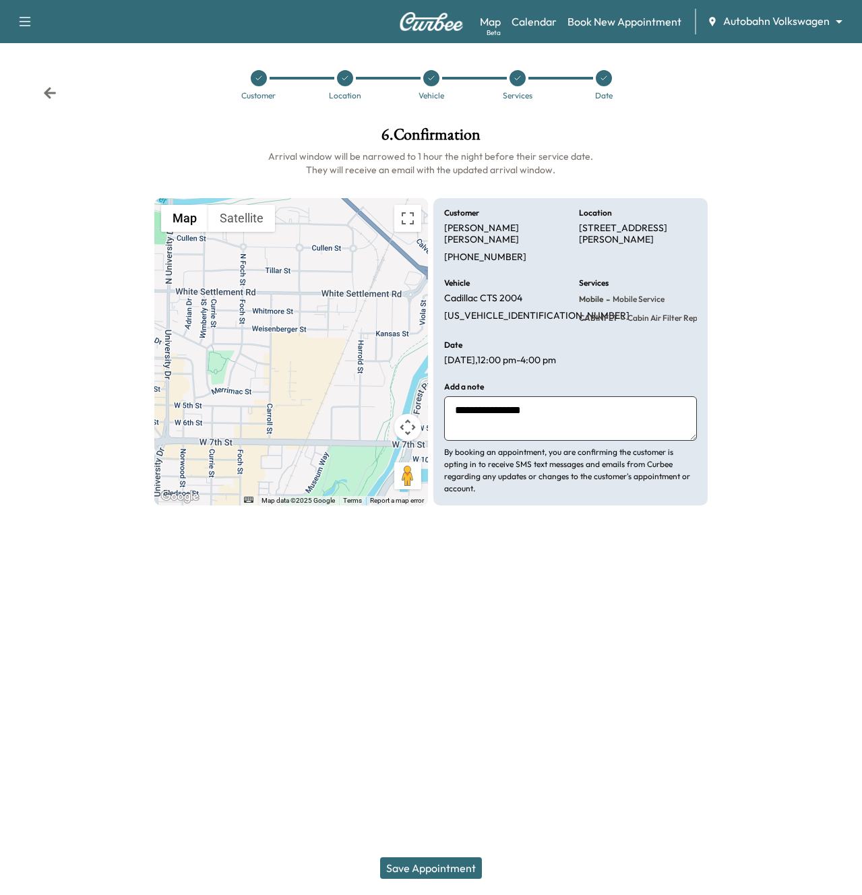
click at [435, 866] on button "Save Appointment" at bounding box center [431, 868] width 102 height 22
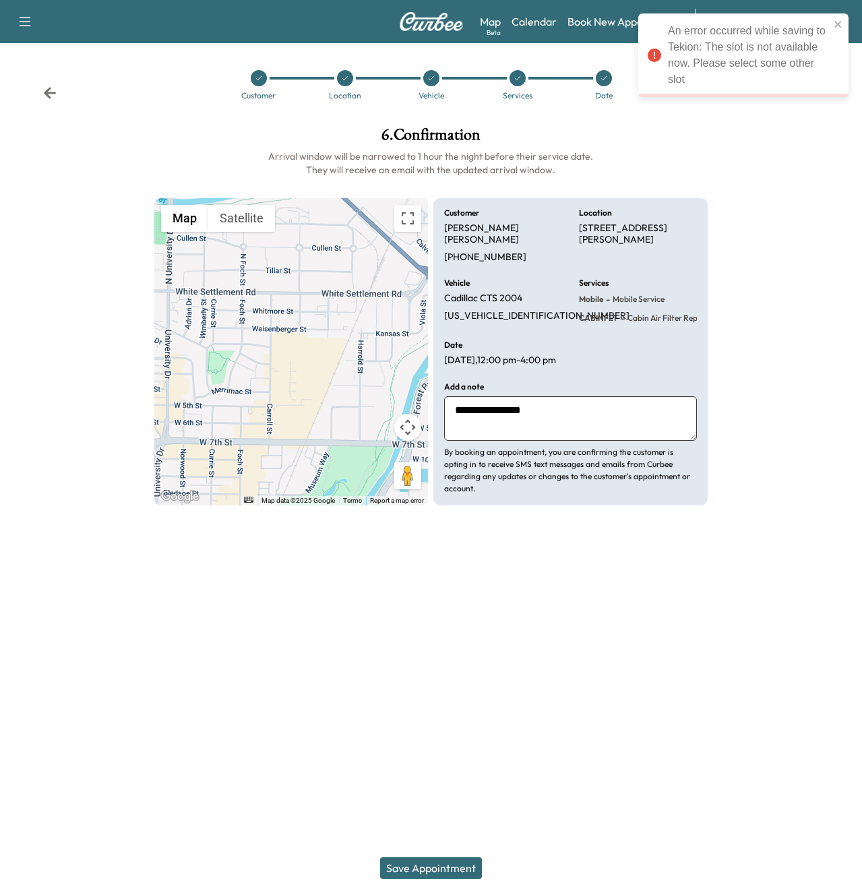
click at [114, 183] on div at bounding box center [72, 339] width 144 height 447
click at [552, 26] on link "Calendar" at bounding box center [533, 21] width 45 height 16
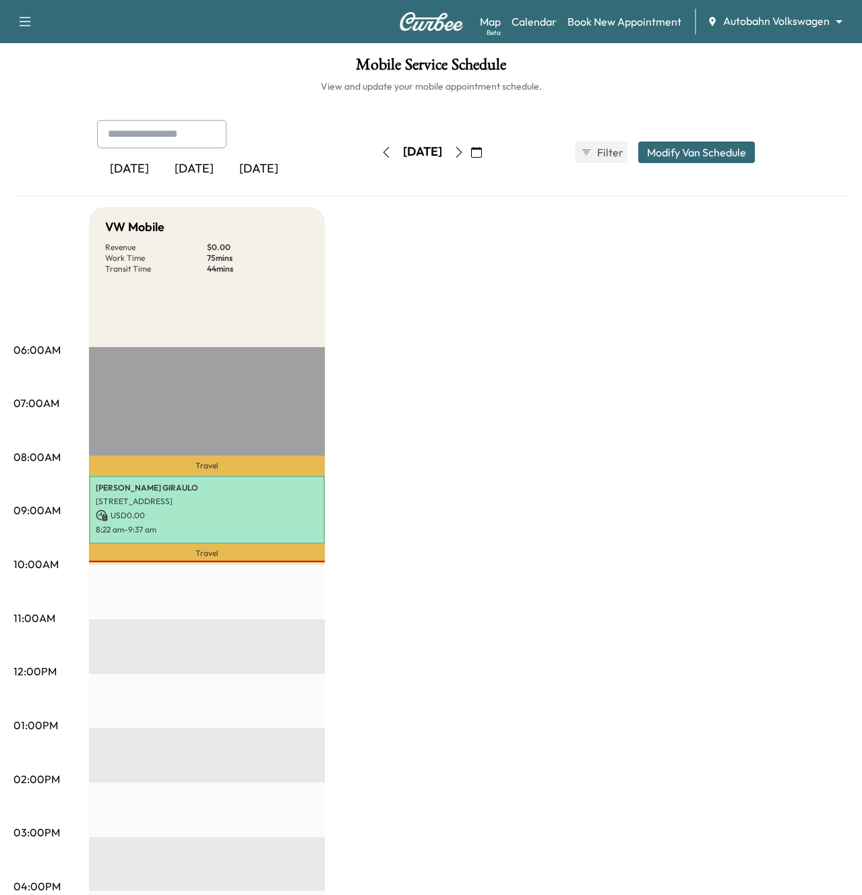
click at [482, 152] on icon "button" at bounding box center [476, 152] width 11 height 11
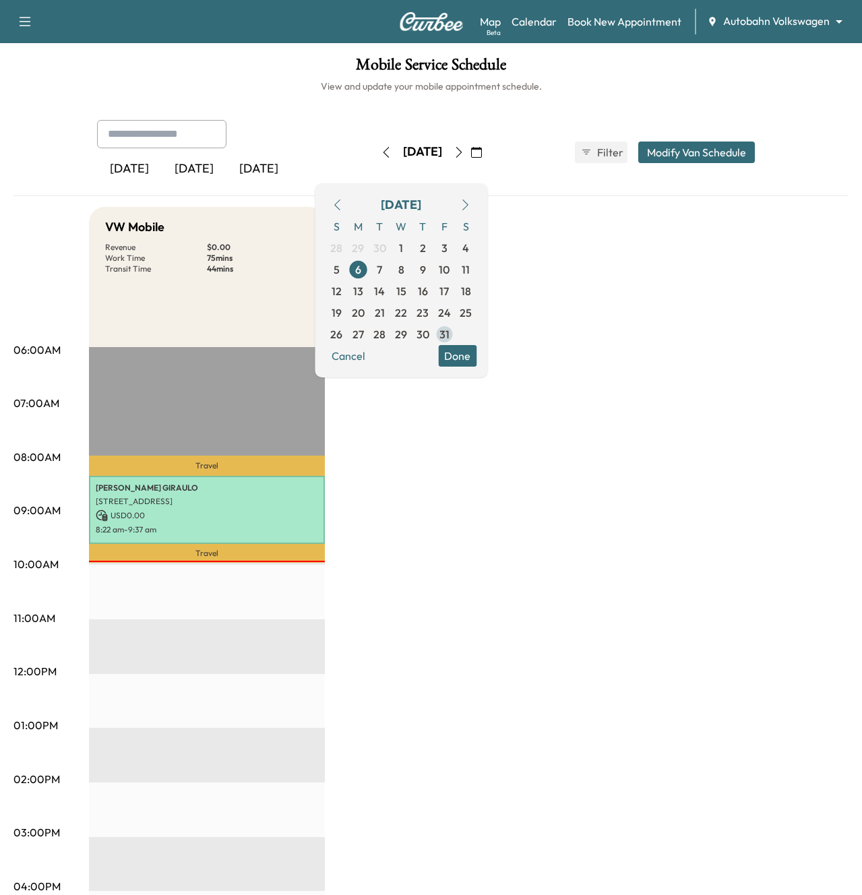
click at [455, 327] on span "31" at bounding box center [444, 334] width 22 height 22
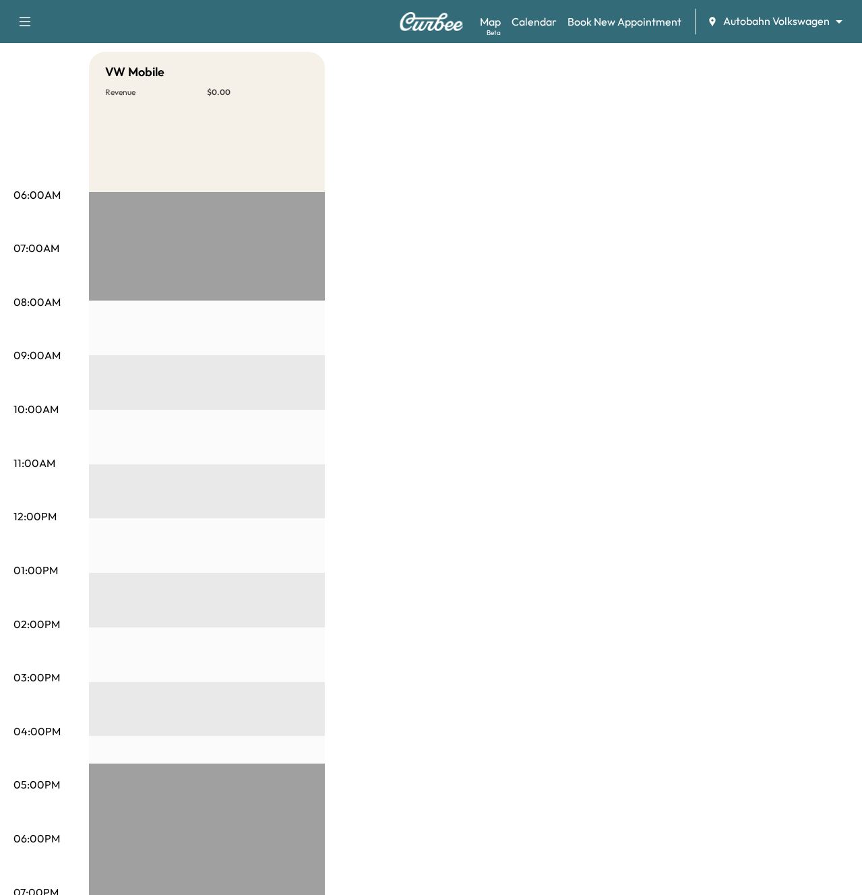
scroll to position [336, 0]
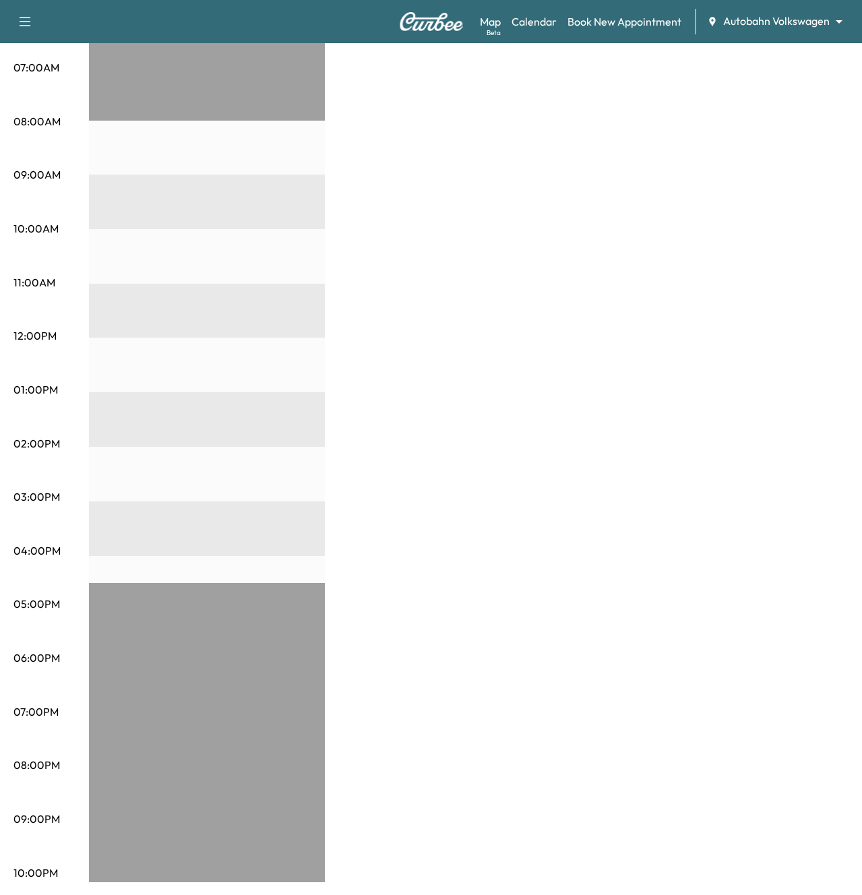
click at [773, 24] on body "Support Log Out Map Beta Calendar Book New Appointment Autobahn Volkswagen ****…" at bounding box center [431, 111] width 862 height 895
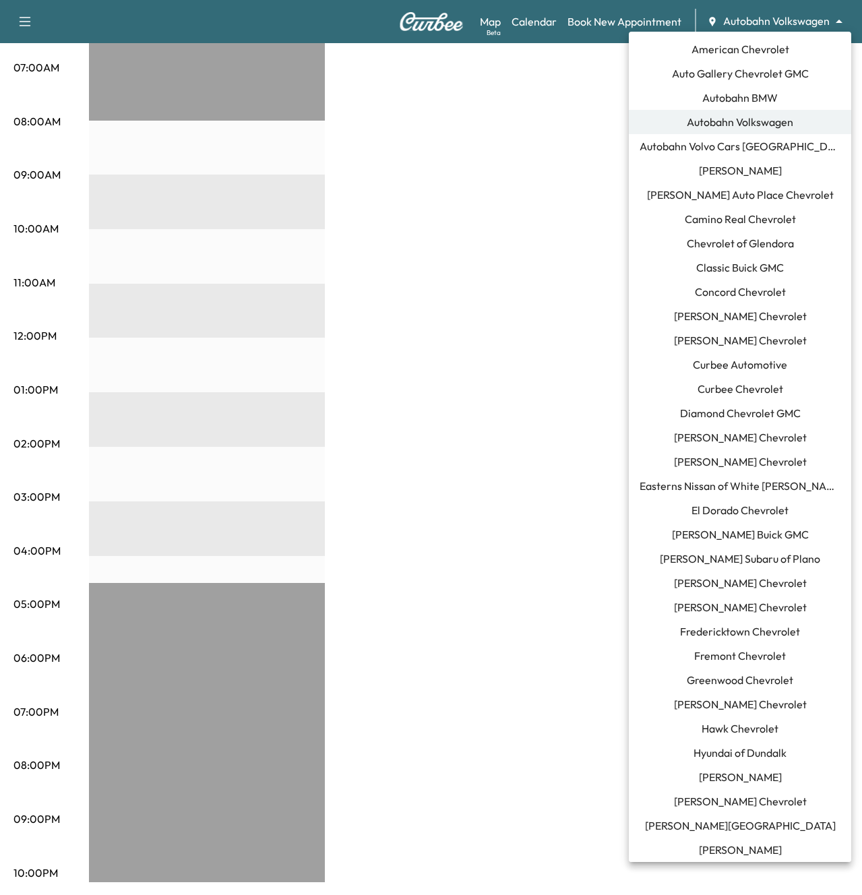
scroll to position [288, 0]
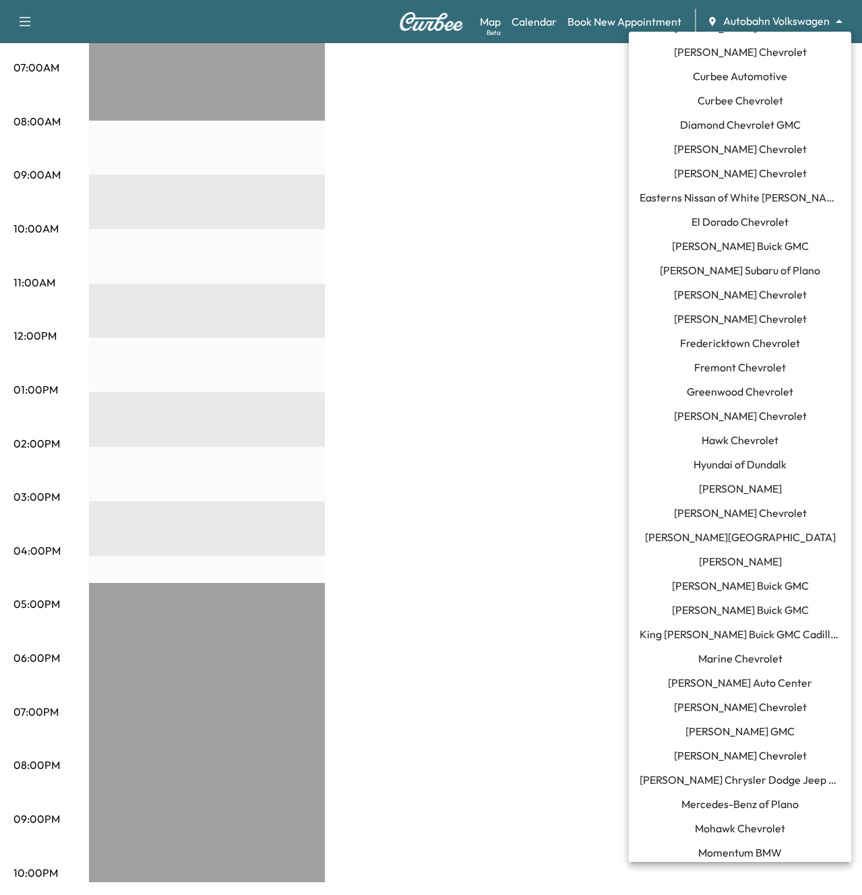
click at [763, 803] on span "Mercedes-Benz of Plano" at bounding box center [739, 804] width 117 height 16
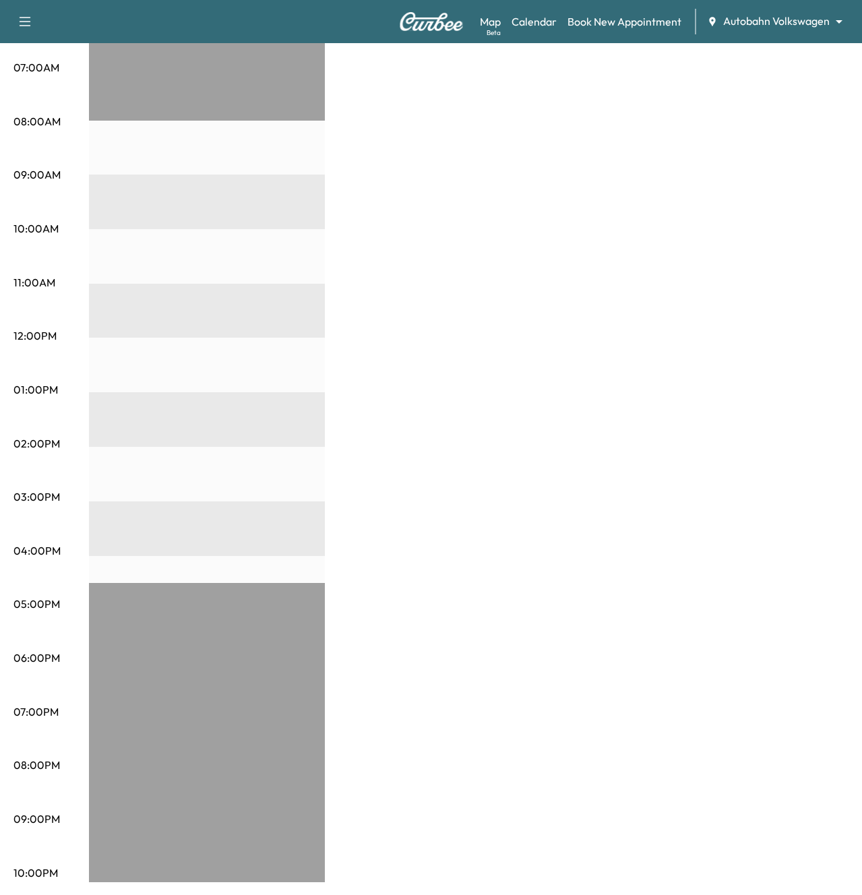
scroll to position [0, 0]
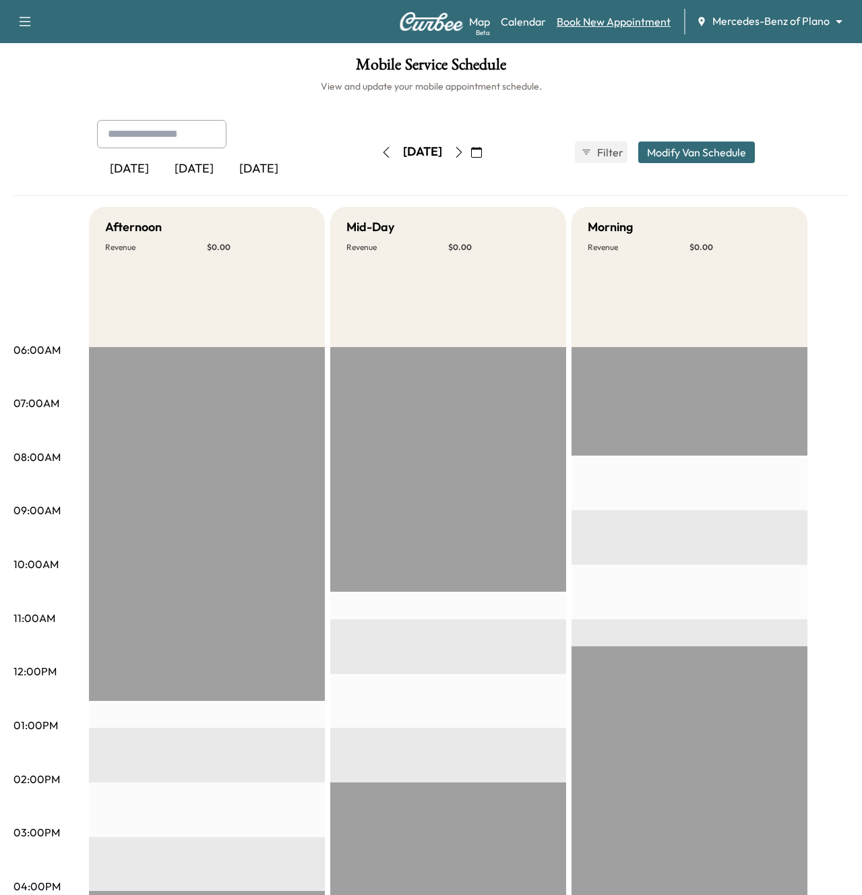
click at [642, 21] on link "Book New Appointment" at bounding box center [614, 21] width 114 height 16
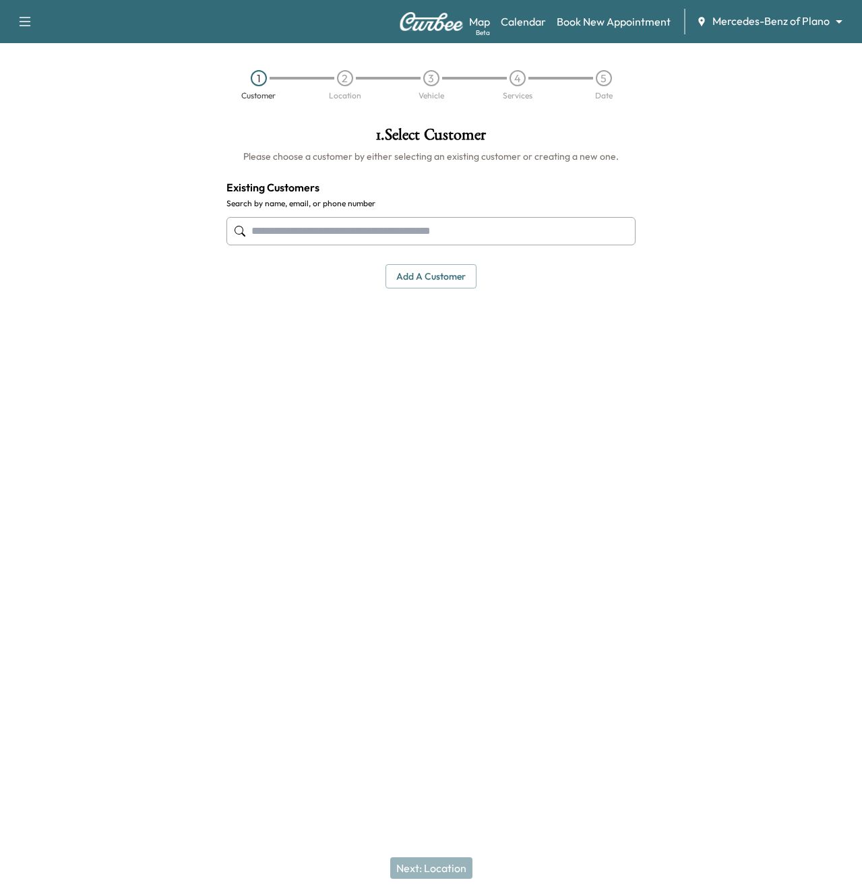
click at [336, 236] on input "text" at bounding box center [431, 231] width 410 height 28
type input "******"
